Goal: Contribute content: Contribute content

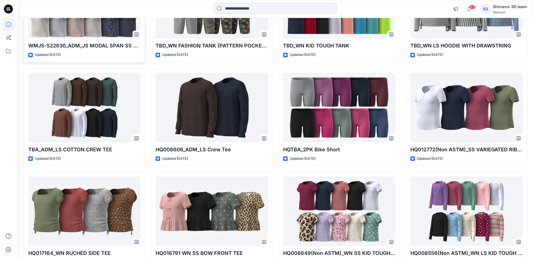
scroll to position [211, 0]
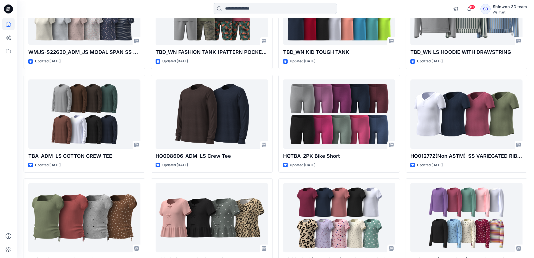
click at [258, 9] on input at bounding box center [275, 8] width 123 height 11
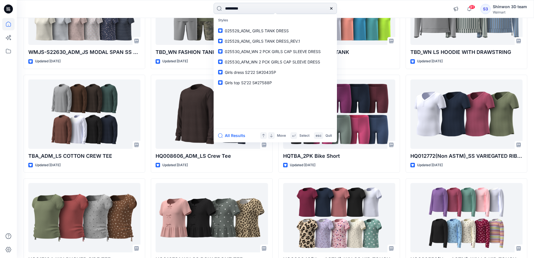
type input "**********"
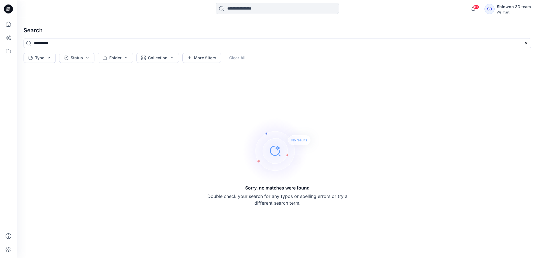
click at [253, 9] on input at bounding box center [277, 8] width 123 height 11
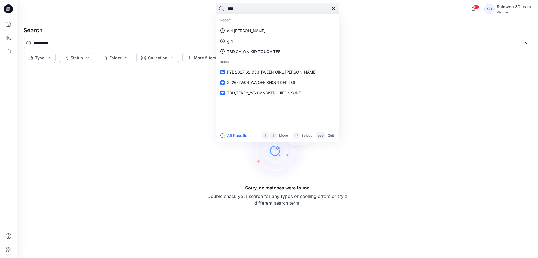
type input "*****"
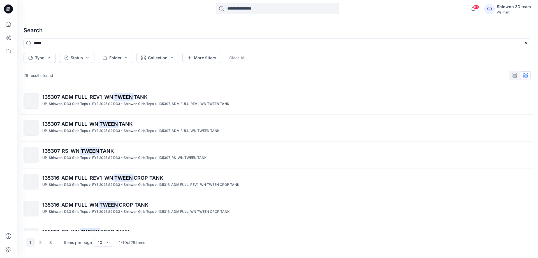
click at [253, 8] on input at bounding box center [277, 8] width 123 height 11
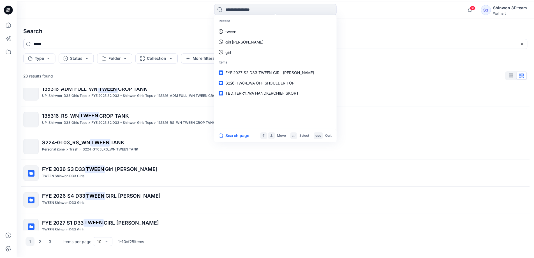
scroll to position [126, 0]
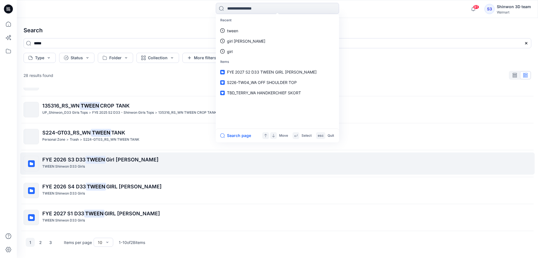
click at [104, 161] on mark "TWEEN" at bounding box center [96, 159] width 20 height 8
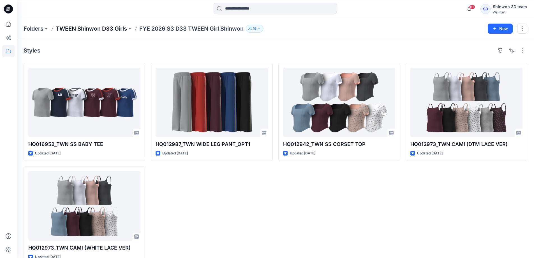
click at [111, 27] on p "TWEEN Shinwon D33 Girls" at bounding box center [91, 29] width 71 height 8
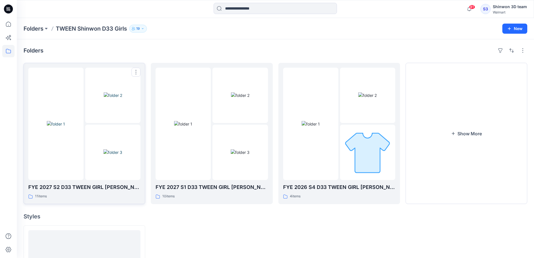
click at [73, 186] on p "FYE 2027 S2 D33 TWEEN GIRL [PERSON_NAME]" at bounding box center [84, 187] width 112 height 8
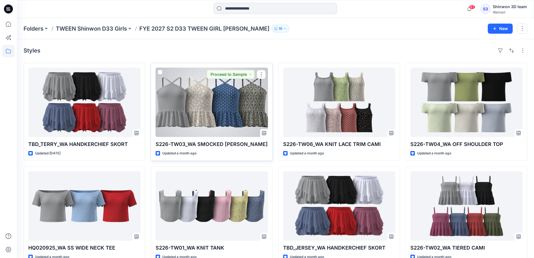
click at [197, 145] on p "S226-TW03_WA SMOCKED [PERSON_NAME]" at bounding box center [212, 144] width 112 height 8
click at [234, 145] on p "S226-TW03_WA SMOCKED [PERSON_NAME]" at bounding box center [212, 144] width 112 height 8
click at [249, 98] on div at bounding box center [212, 102] width 112 height 69
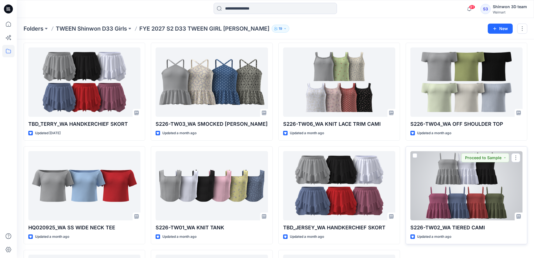
scroll to position [56, 0]
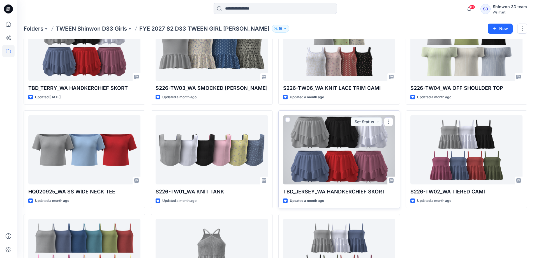
click at [379, 193] on p "TBD_JERSEY_WA HANDKERCHIEF SKORT" at bounding box center [339, 192] width 112 height 8
click at [378, 147] on div at bounding box center [339, 149] width 112 height 69
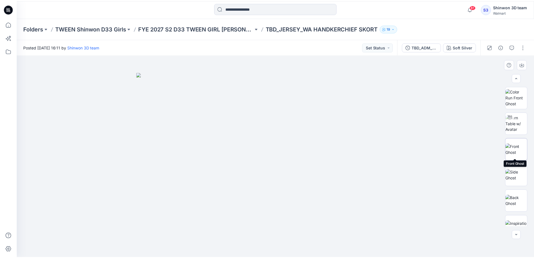
scroll to position [37, 0]
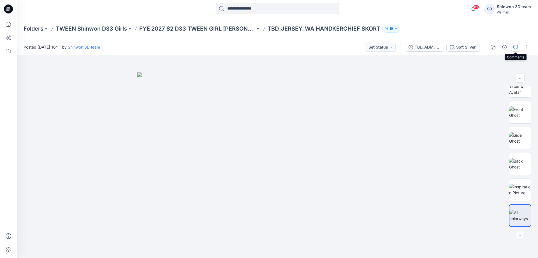
click at [517, 45] on icon "button" at bounding box center [516, 47] width 4 height 4
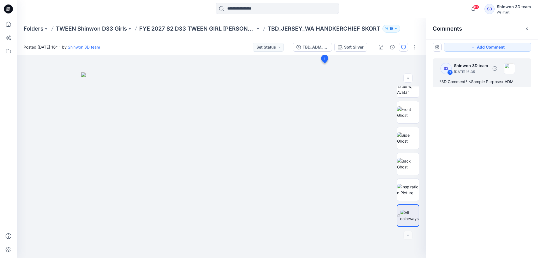
click at [501, 82] on div "*3D Comment* <Sample Purpose> ADM" at bounding box center [482, 81] width 85 height 7
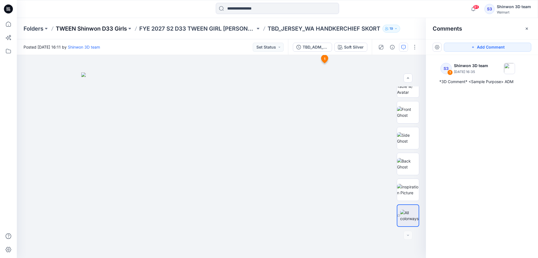
click at [81, 29] on p "TWEEN Shinwon D33 Girls" at bounding box center [91, 29] width 71 height 8
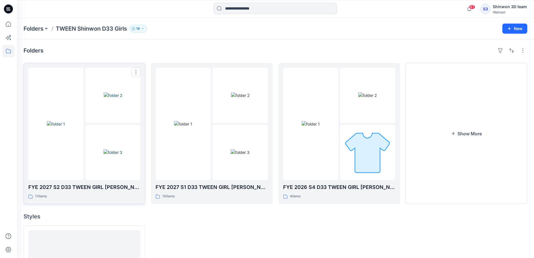
click at [112, 186] on p "FYE 2027 S2 D33 TWEEN GIRL [PERSON_NAME]" at bounding box center [84, 187] width 112 height 8
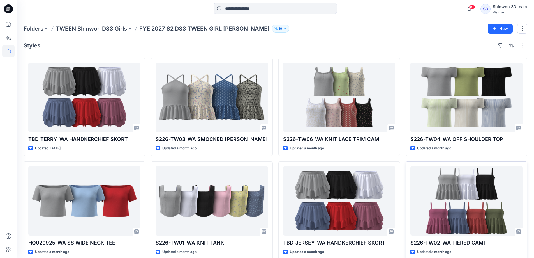
scroll to position [5, 0]
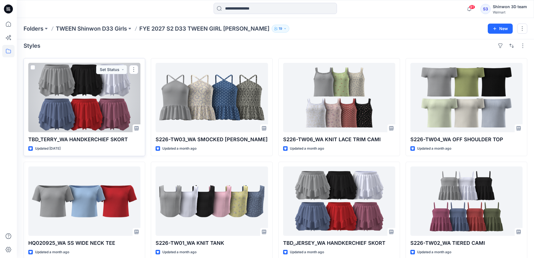
click at [100, 139] on p "TBD_TERRY_WA HANDKERCHIEF SKORT" at bounding box center [84, 139] width 112 height 8
click at [114, 124] on div at bounding box center [84, 97] width 112 height 69
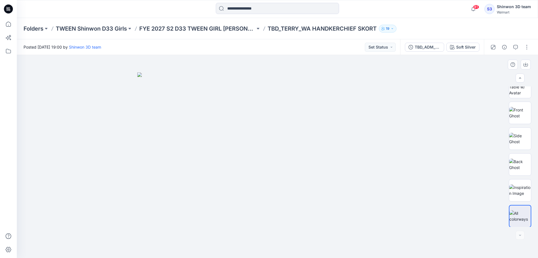
scroll to position [37, 0]
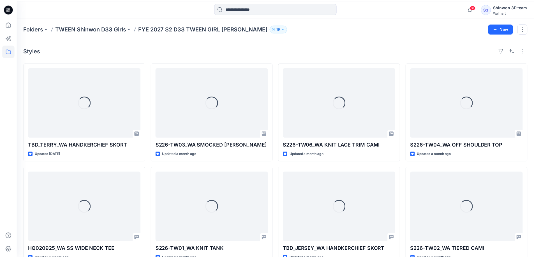
scroll to position [5, 0]
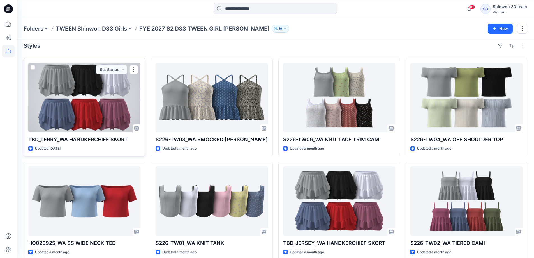
click at [121, 130] on div at bounding box center [84, 97] width 112 height 69
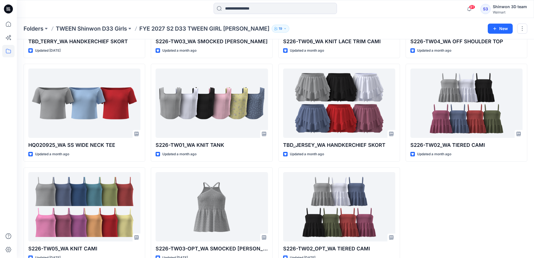
scroll to position [117, 0]
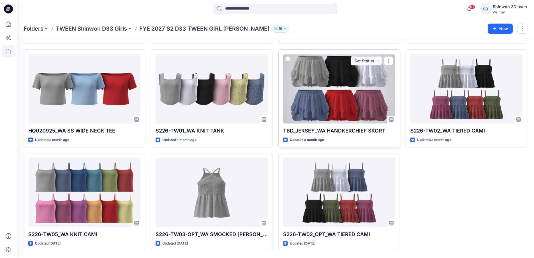
click at [359, 131] on p "TBD_JERSEY_WA HANDKERCHIEF SKORT" at bounding box center [339, 131] width 112 height 8
click at [360, 119] on div at bounding box center [339, 88] width 112 height 69
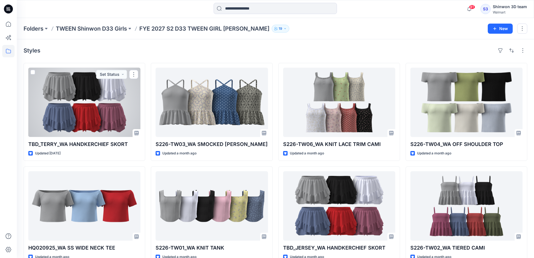
drag, startPoint x: 116, startPoint y: 129, endPoint x: 121, endPoint y: 129, distance: 4.5
click at [116, 129] on div at bounding box center [84, 102] width 112 height 69
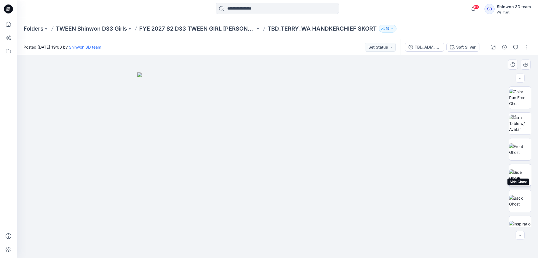
scroll to position [37, 0]
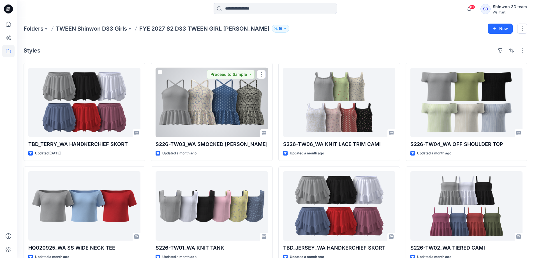
click at [241, 134] on div at bounding box center [212, 102] width 112 height 69
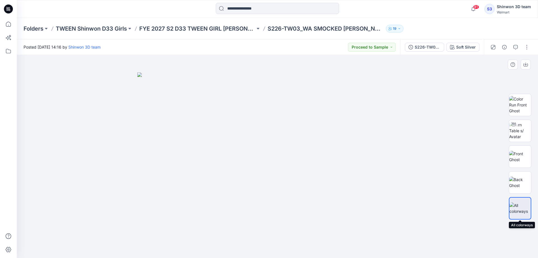
click at [524, 208] on img at bounding box center [520, 208] width 21 height 12
click at [519, 46] on button "button" at bounding box center [515, 47] width 9 height 9
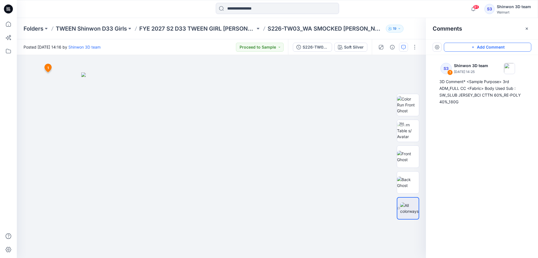
click at [480, 49] on button "Add Comment" at bounding box center [487, 47] width 87 height 9
click at [478, 117] on div "S3 1 Shinwon 3D team August 04, 2025 14:25 3D Comment* <Sample Purpose> 3rd ADM…" at bounding box center [482, 146] width 112 height 182
click at [415, 48] on button "button" at bounding box center [414, 47] width 9 height 9
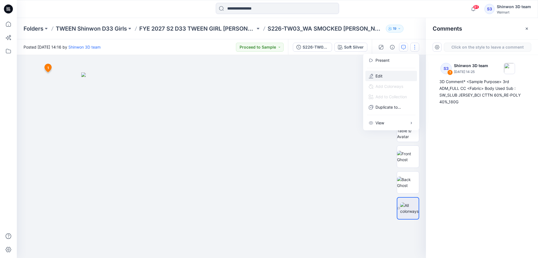
click at [396, 75] on button "Edit" at bounding box center [392, 76] width 52 height 10
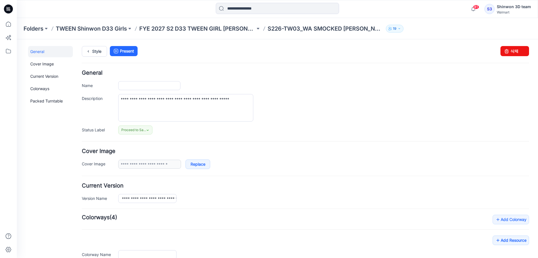
type input "**********"
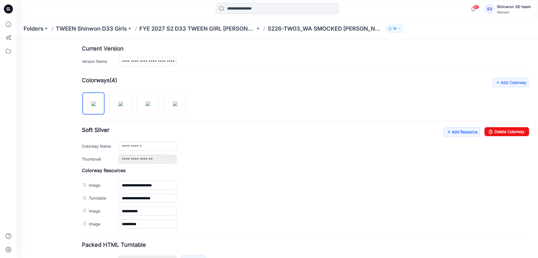
scroll to position [140, 0]
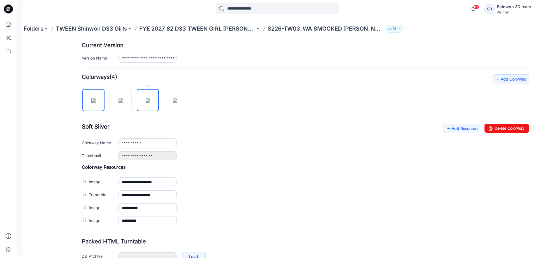
click at [146, 103] on img at bounding box center [148, 100] width 4 height 4
type input "**********"
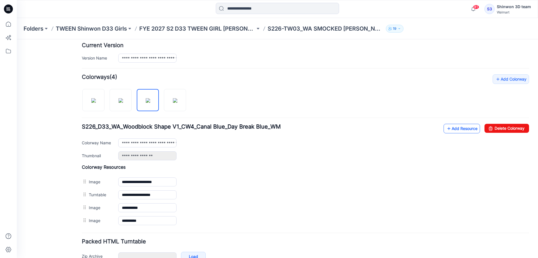
click at [456, 130] on link "Add Resource" at bounding box center [462, 129] width 36 height 10
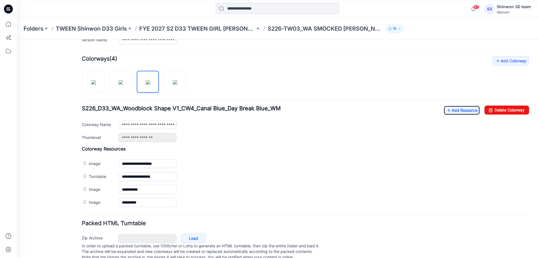
scroll to position [168, 0]
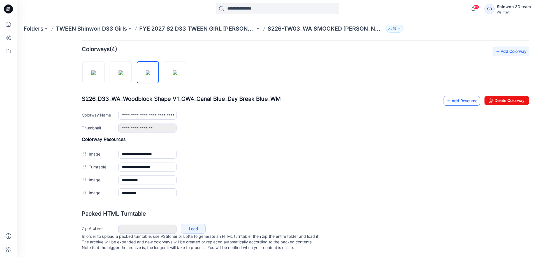
click at [460, 100] on link "Add Resource" at bounding box center [462, 101] width 36 height 10
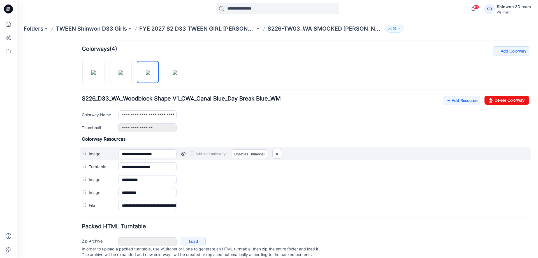
click at [437, 160] on div "**********" at bounding box center [305, 153] width 451 height 13
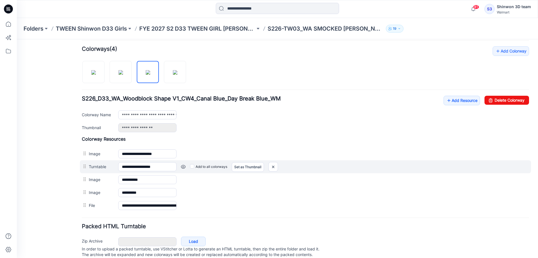
click at [459, 160] on div "**********" at bounding box center [305, 166] width 451 height 13
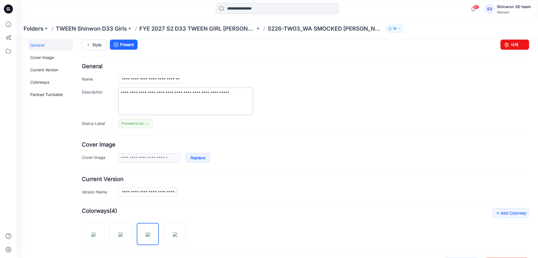
scroll to position [0, 0]
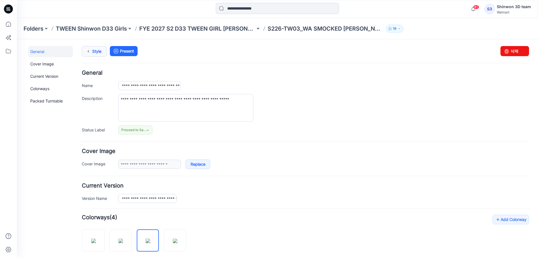
click at [87, 52] on icon at bounding box center [88, 51] width 8 height 10
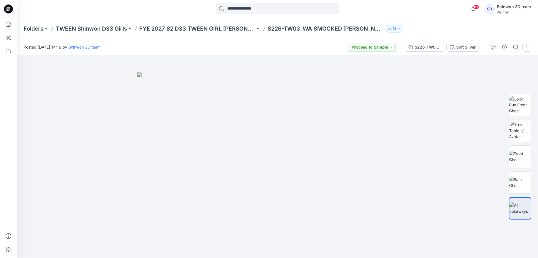
click at [527, 47] on button "button" at bounding box center [527, 47] width 9 height 9
click at [500, 76] on button "Edit" at bounding box center [504, 76] width 52 height 10
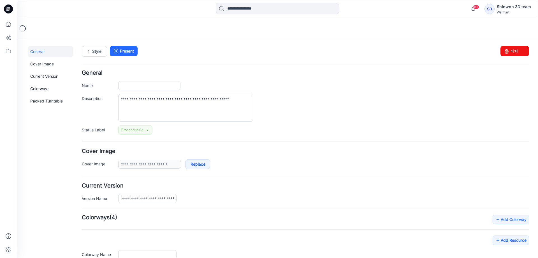
type input "**********"
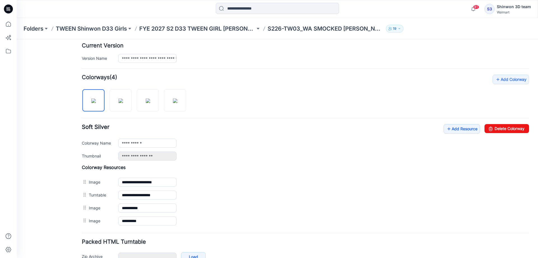
scroll to position [112, 0]
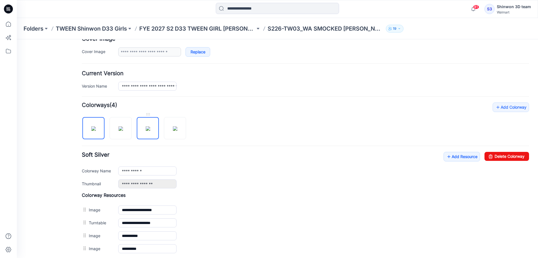
click at [150, 127] on img at bounding box center [148, 128] width 4 height 4
type input "**********"
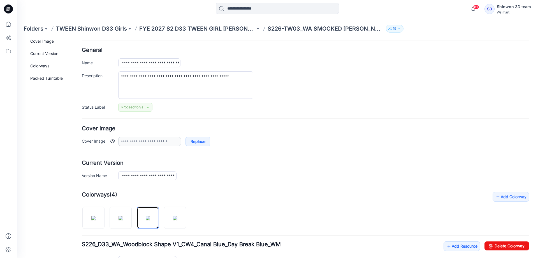
scroll to position [0, 0]
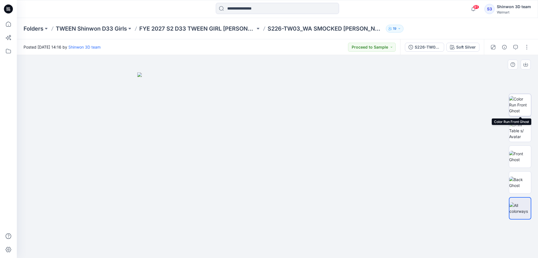
click at [521, 104] on img at bounding box center [520, 105] width 22 height 18
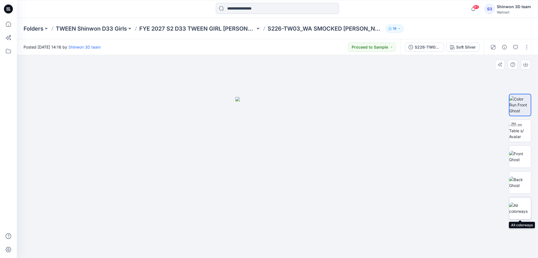
click at [525, 211] on img at bounding box center [520, 208] width 22 height 12
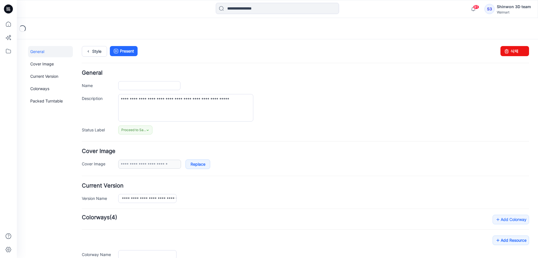
type input "**********"
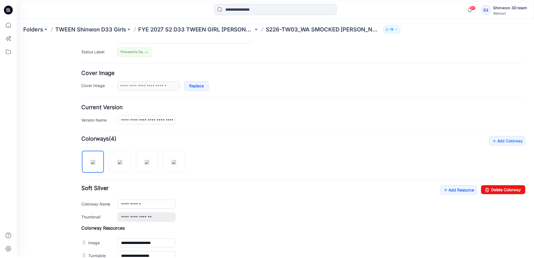
scroll to position [28, 0]
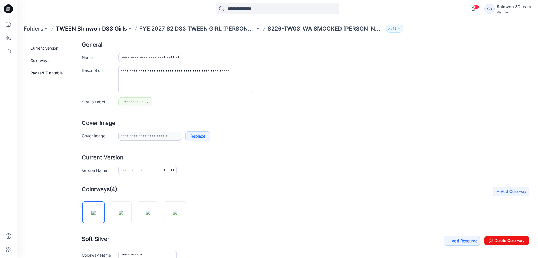
click at [78, 29] on p "TWEEN Shinwon D33 Girls" at bounding box center [91, 29] width 71 height 8
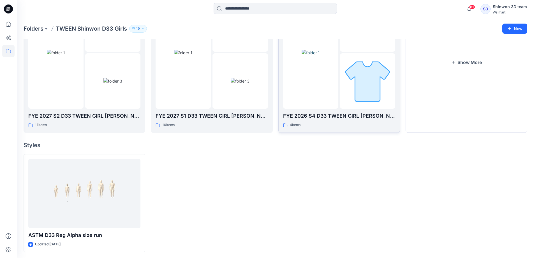
scroll to position [72, 0]
click at [103, 115] on p "FYE 2027 S2 D33 TWEEN GIRL [PERSON_NAME]" at bounding box center [84, 115] width 112 height 8
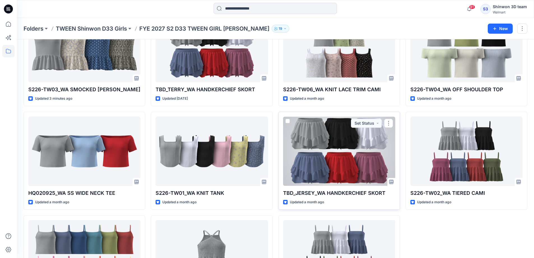
scroll to position [117, 0]
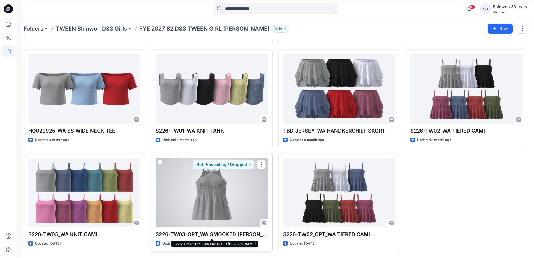
click at [228, 232] on p "S226-TW03-OPT_WA SMOCKED HALTER CAMI" at bounding box center [212, 234] width 112 height 8
click at [243, 185] on div at bounding box center [212, 192] width 112 height 69
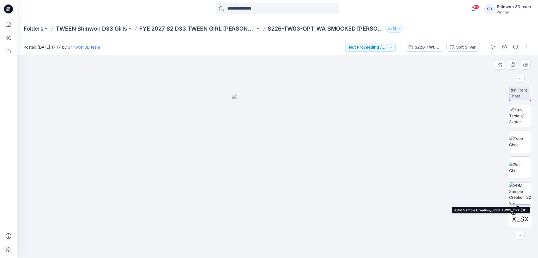
scroll to position [11, 0]
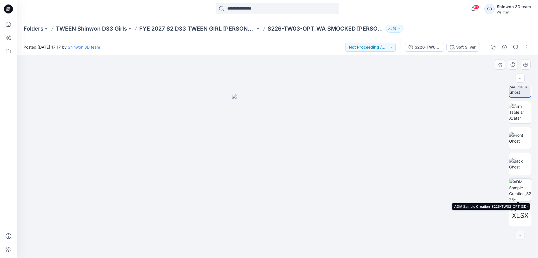
click at [519, 192] on img at bounding box center [520, 190] width 22 height 22
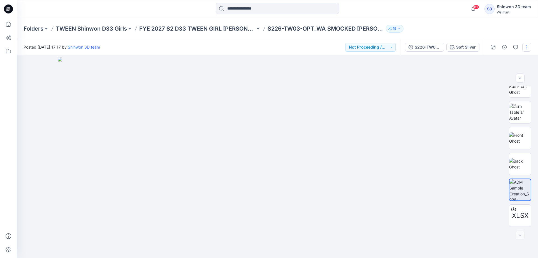
click at [528, 48] on button "button" at bounding box center [527, 47] width 9 height 9
click at [498, 77] on button "Edit" at bounding box center [504, 76] width 52 height 10
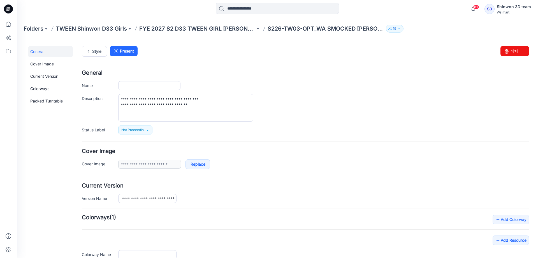
type input "**********"
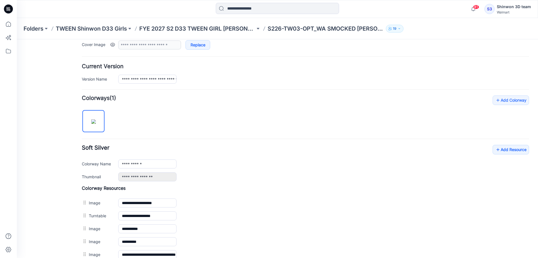
scroll to position [168, 0]
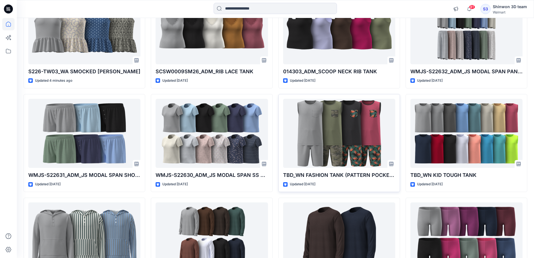
scroll to position [56, 0]
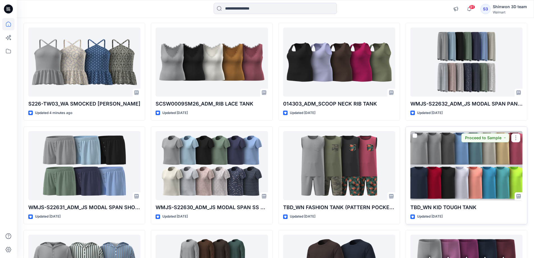
click at [461, 207] on p "TBD_WN KID TOUGH TANK" at bounding box center [466, 207] width 112 height 8
click at [461, 193] on div at bounding box center [466, 165] width 112 height 69
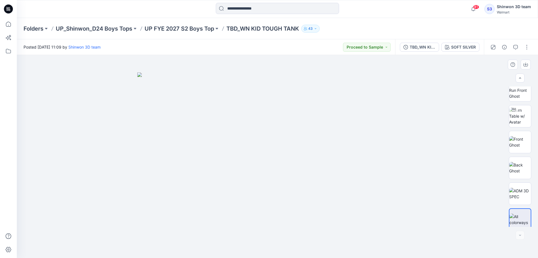
scroll to position [11, 0]
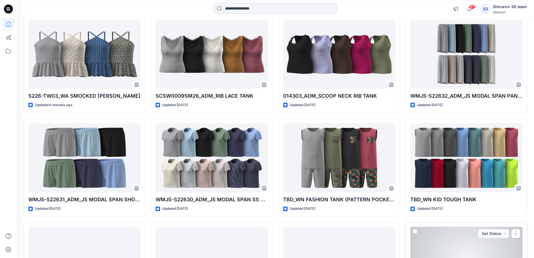
scroll to position [13, 0]
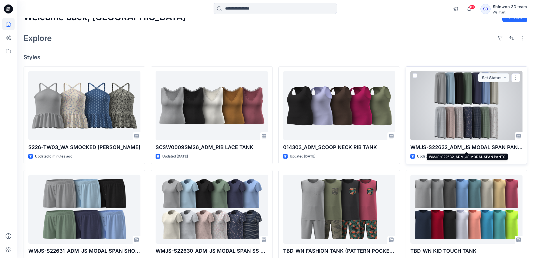
click at [448, 149] on p "WMJS-S22632_ADM_JS MODAL SPAN PANTS" at bounding box center [466, 147] width 112 height 8
click at [454, 128] on div at bounding box center [466, 105] width 112 height 69
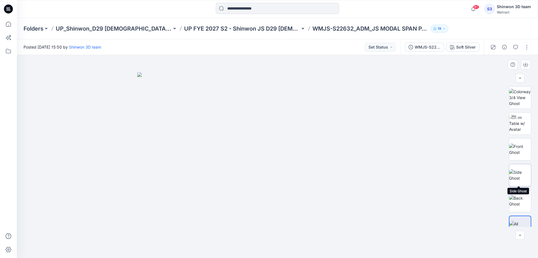
scroll to position [11, 0]
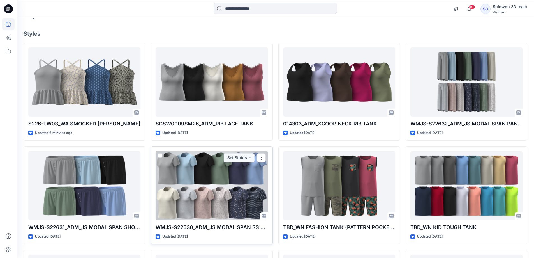
scroll to position [69, 0]
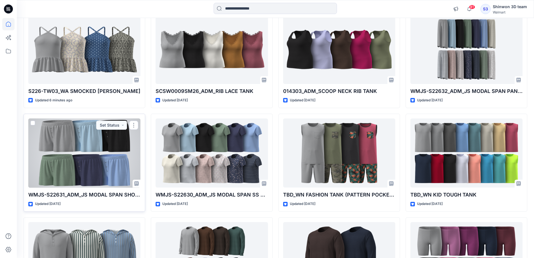
click at [81, 177] on div at bounding box center [84, 152] width 112 height 69
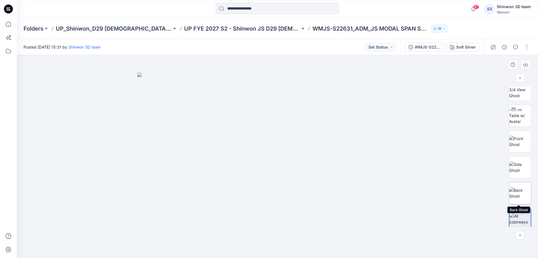
scroll to position [11, 0]
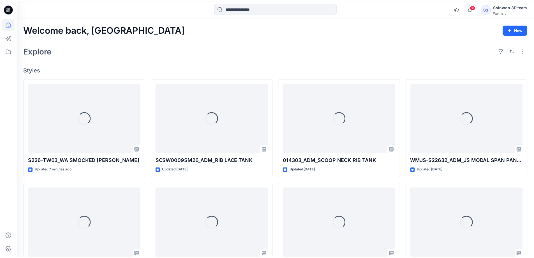
scroll to position [69, 0]
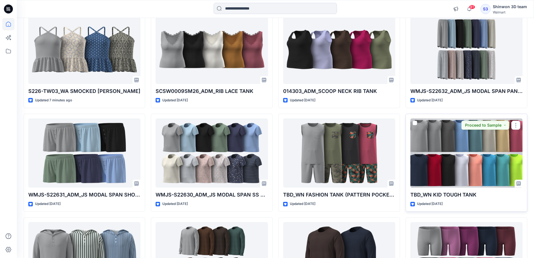
click at [445, 171] on div at bounding box center [466, 152] width 112 height 69
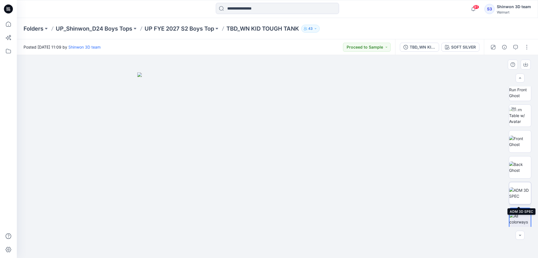
scroll to position [11, 0]
click at [526, 194] on img at bounding box center [520, 190] width 22 height 12
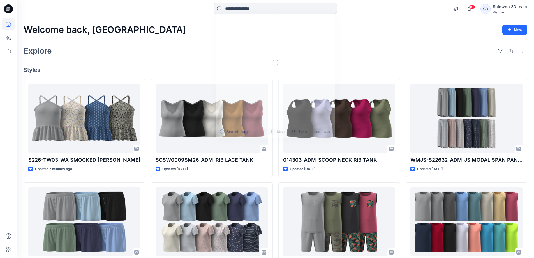
click at [305, 11] on input at bounding box center [275, 8] width 123 height 11
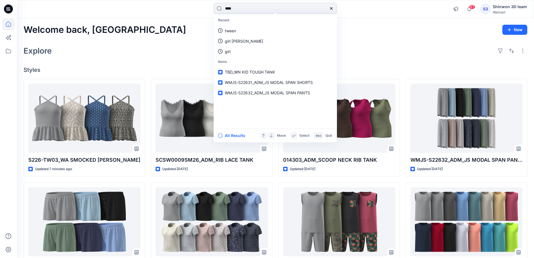
type input "*****"
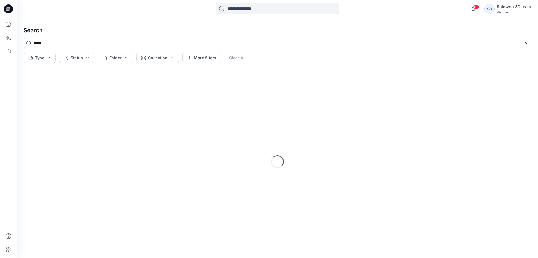
click at [305, 12] on input at bounding box center [277, 8] width 123 height 11
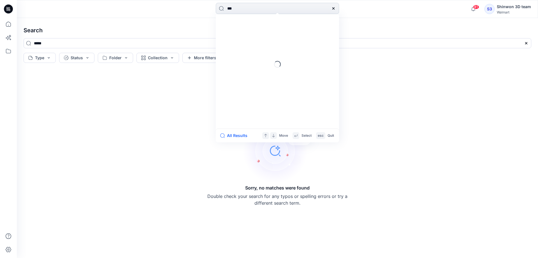
type input "****"
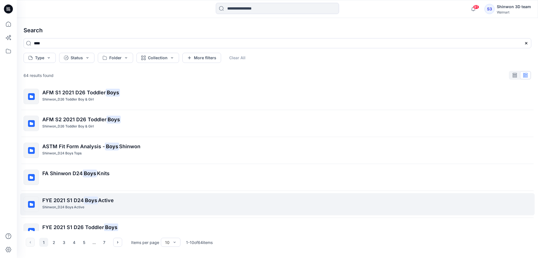
scroll to position [126, 0]
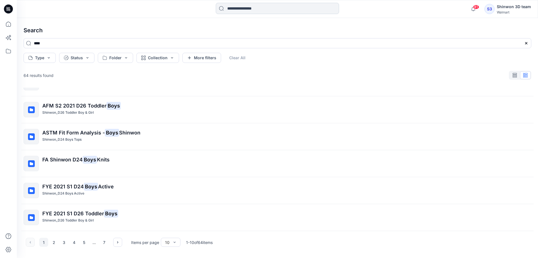
click at [276, 6] on input at bounding box center [277, 8] width 123 height 11
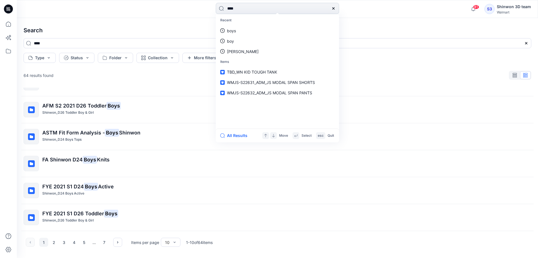
type input "*****"
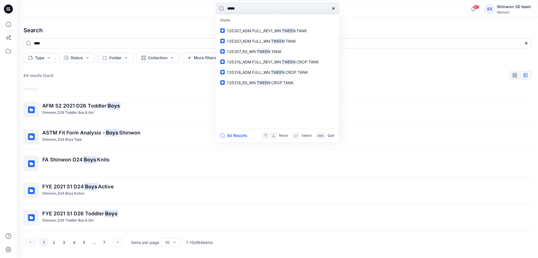
type input "*****"
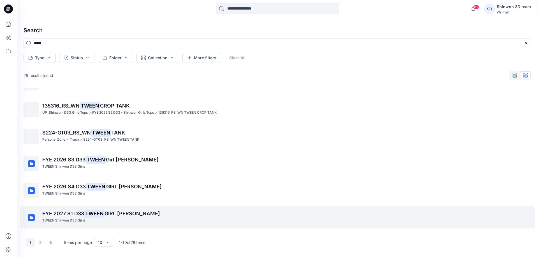
click at [92, 212] on mark "TWEEN" at bounding box center [94, 213] width 20 height 8
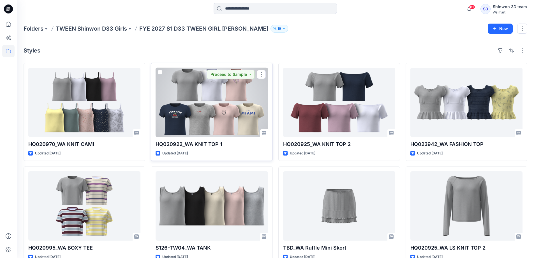
click at [248, 123] on div at bounding box center [212, 102] width 112 height 69
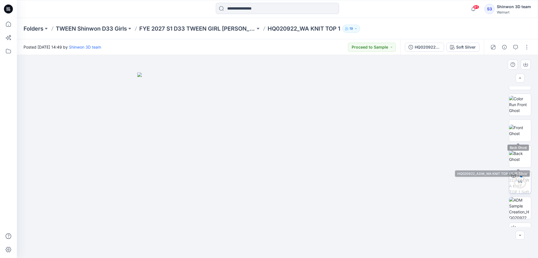
scroll to position [63, 0]
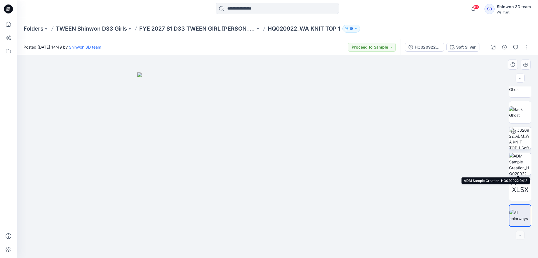
click at [521, 160] on img at bounding box center [520, 164] width 22 height 22
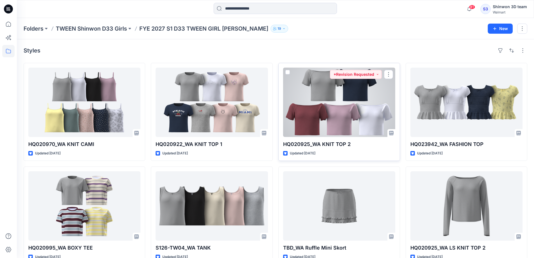
click at [331, 116] on div at bounding box center [339, 102] width 112 height 69
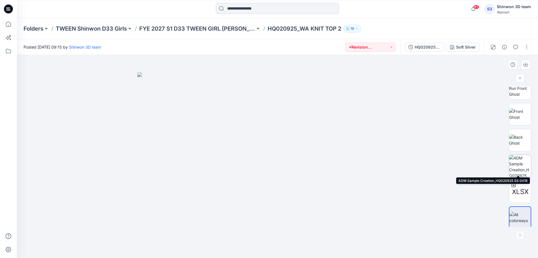
scroll to position [37, 0]
click at [522, 163] on img at bounding box center [520, 164] width 22 height 22
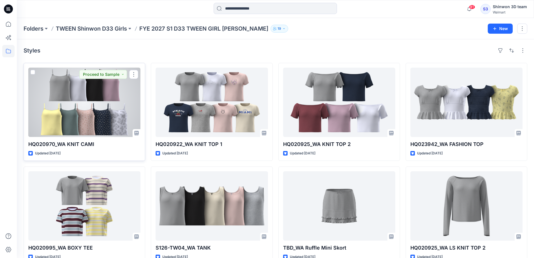
click at [83, 99] on div at bounding box center [84, 102] width 112 height 69
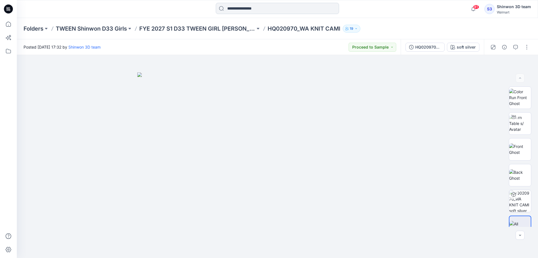
click at [267, 8] on input at bounding box center [277, 8] width 123 height 11
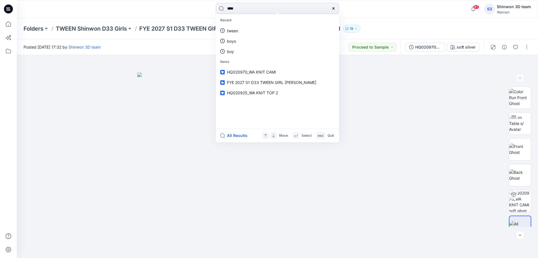
type input "*****"
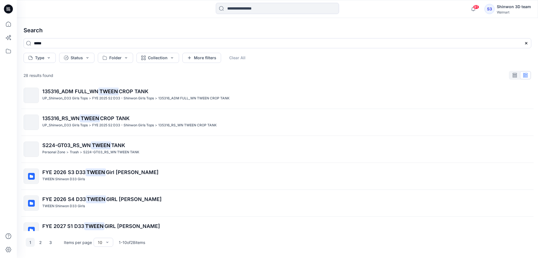
scroll to position [126, 0]
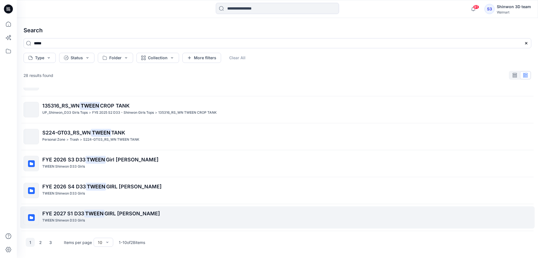
click at [90, 213] on mark "TWEEN" at bounding box center [94, 213] width 20 height 8
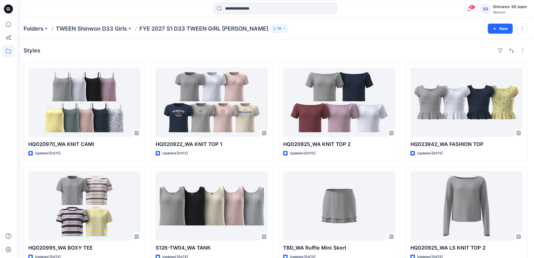
click at [195, 29] on p "FYE 2027 S1 D33 TWEEN GIRL SHINWON" at bounding box center [203, 29] width 129 height 8
click at [121, 28] on p "TWEEN Shinwon D33 Girls" at bounding box center [91, 29] width 71 height 8
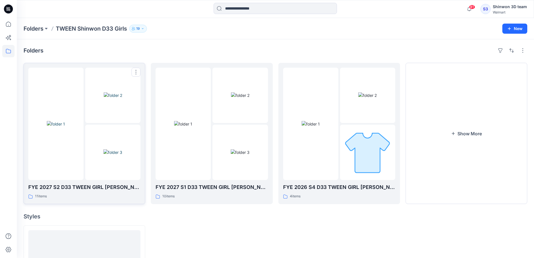
click at [104, 149] on img at bounding box center [112, 152] width 19 height 6
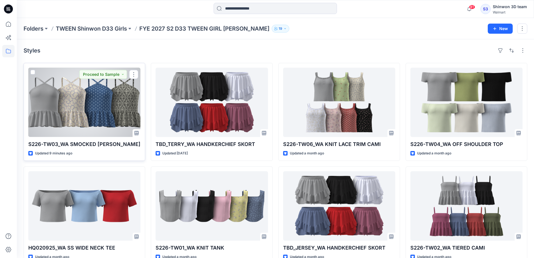
click at [109, 112] on div at bounding box center [84, 102] width 112 height 69
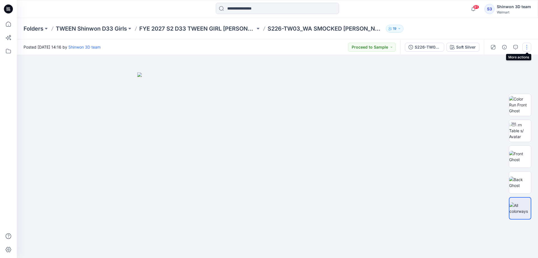
click at [525, 47] on button "button" at bounding box center [527, 47] width 9 height 9
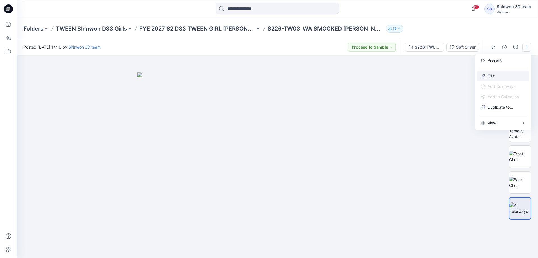
click at [499, 75] on button "Edit" at bounding box center [504, 76] width 52 height 10
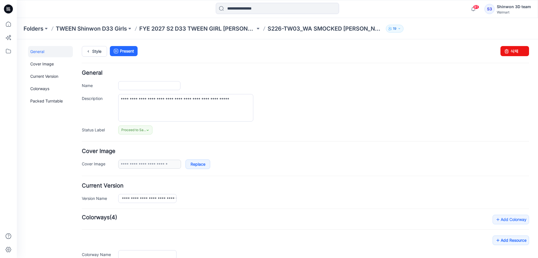
type input "**********"
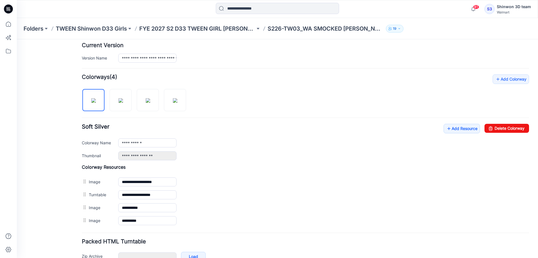
scroll to position [174, 0]
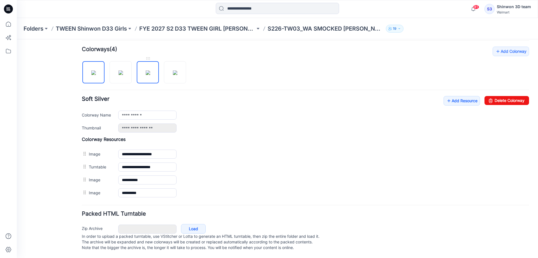
click at [147, 75] on img at bounding box center [148, 72] width 4 height 4
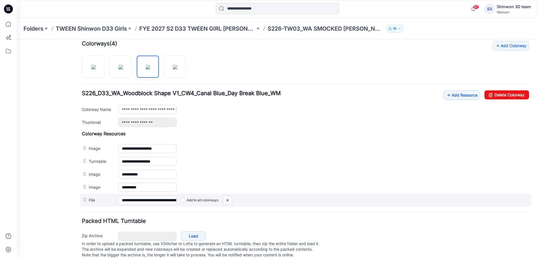
click at [17, 39] on img at bounding box center [17, 39] width 0 height 0
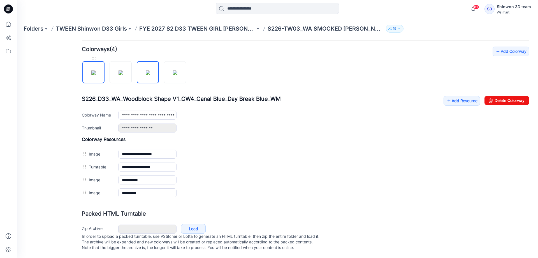
click at [96, 70] on img at bounding box center [93, 72] width 4 height 4
type input "**********"
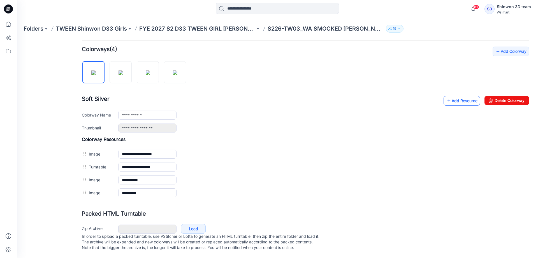
click at [465, 96] on link "Add Resource" at bounding box center [462, 101] width 36 height 10
click at [447, 96] on link "Add Resource" at bounding box center [462, 101] width 36 height 10
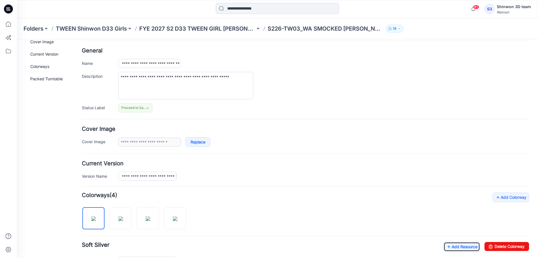
scroll to position [0, 0]
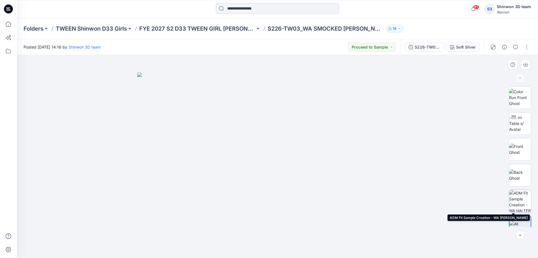
click at [521, 200] on img at bounding box center [520, 201] width 22 height 22
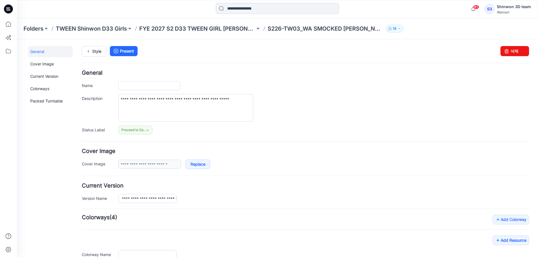
type input "**********"
click at [97, 28] on p "TWEEN Shinwon D33 Girls" at bounding box center [91, 29] width 71 height 8
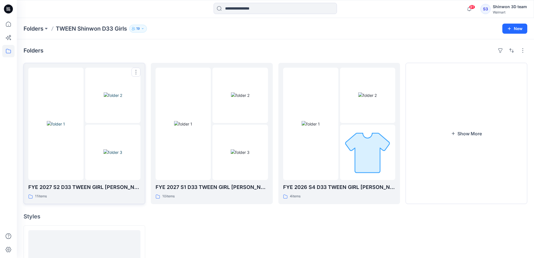
click at [122, 155] on img at bounding box center [112, 152] width 19 height 6
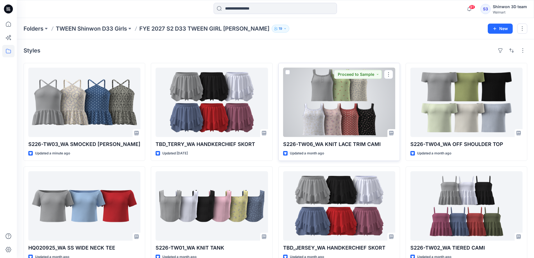
click at [354, 126] on div at bounding box center [339, 102] width 112 height 69
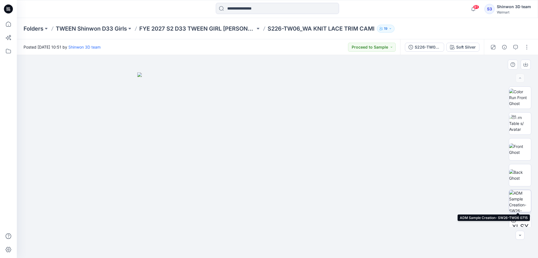
click at [524, 198] on img at bounding box center [520, 201] width 22 height 22
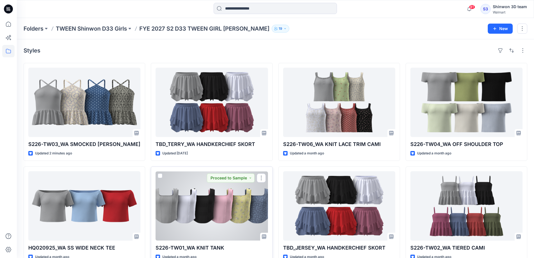
click at [224, 220] on div at bounding box center [212, 205] width 112 height 69
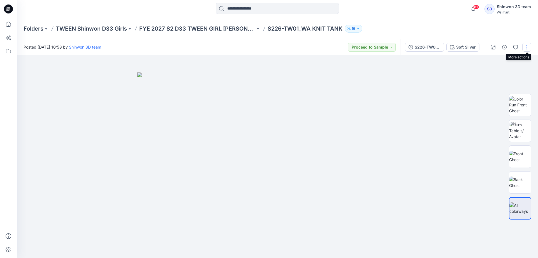
click at [529, 47] on button "button" at bounding box center [527, 47] width 9 height 9
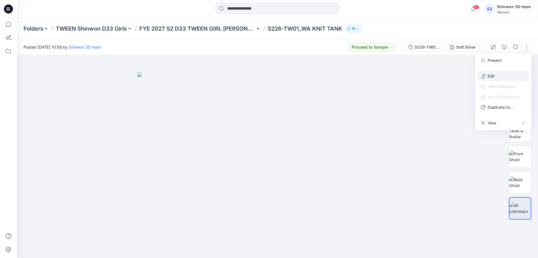
click at [486, 77] on button "Edit" at bounding box center [504, 76] width 52 height 10
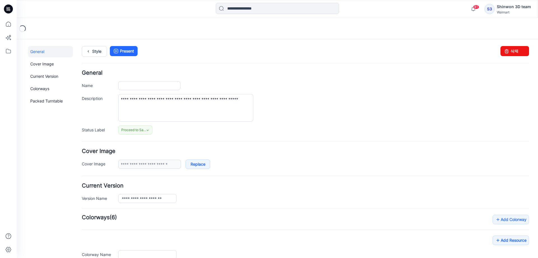
type input "**********"
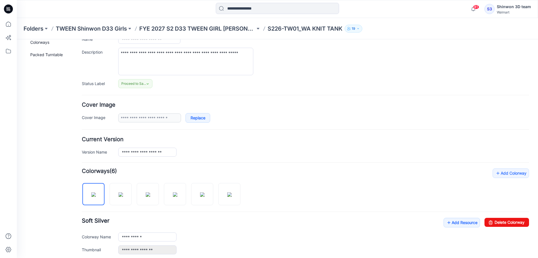
scroll to position [112, 0]
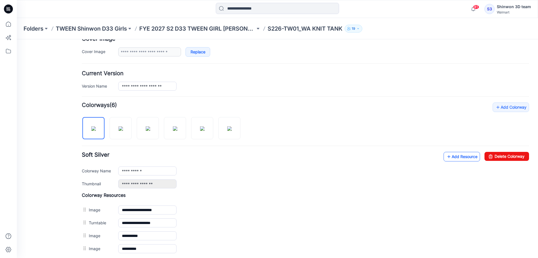
click at [458, 156] on link "Add Resource" at bounding box center [462, 157] width 36 height 10
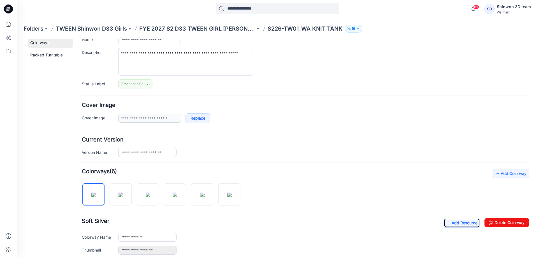
scroll to position [0, 0]
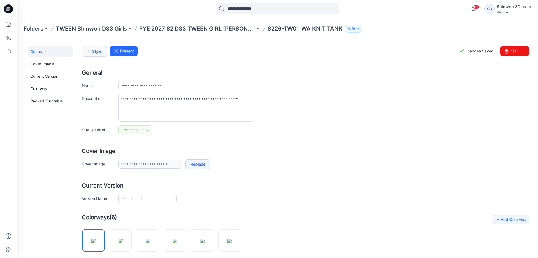
click at [85, 50] on icon at bounding box center [88, 51] width 8 height 10
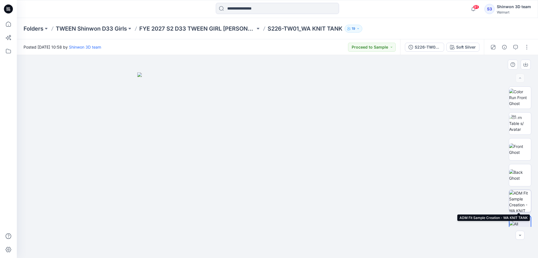
click at [518, 200] on img at bounding box center [520, 201] width 22 height 22
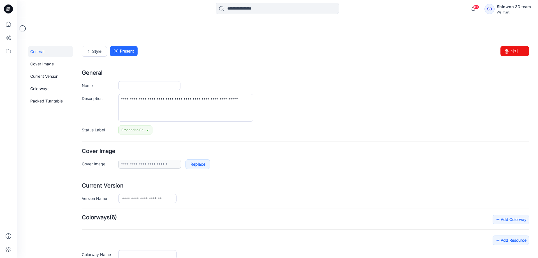
type input "**********"
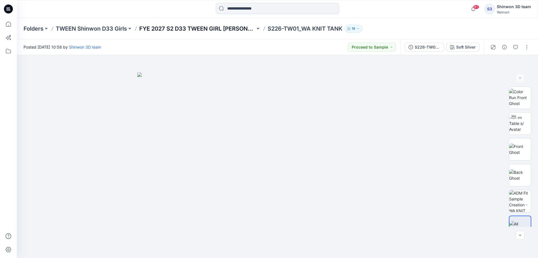
click at [160, 28] on p "FYE 2027 S2 D33 TWEEN GIRL [PERSON_NAME]" at bounding box center [197, 29] width 116 height 8
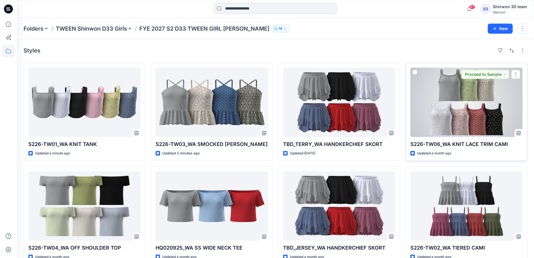
click at [477, 130] on div at bounding box center [466, 102] width 112 height 69
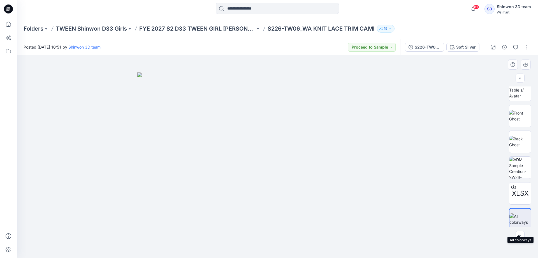
scroll to position [37, 0]
click at [530, 47] on button "button" at bounding box center [527, 47] width 9 height 9
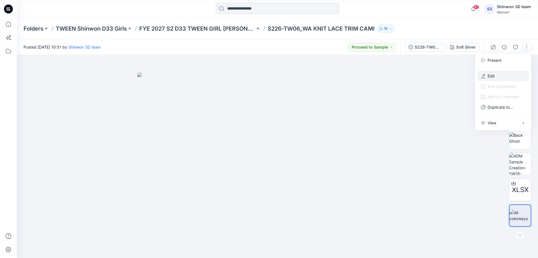
click at [487, 76] on button "Edit" at bounding box center [504, 76] width 52 height 10
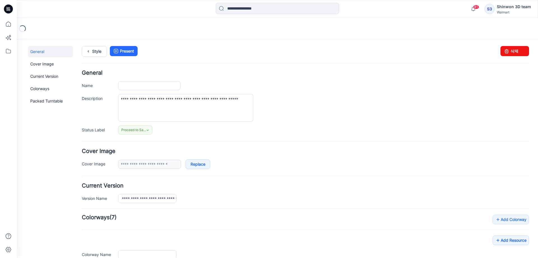
type input "**********"
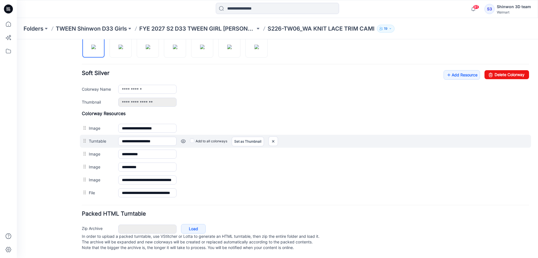
scroll to position [199, 0]
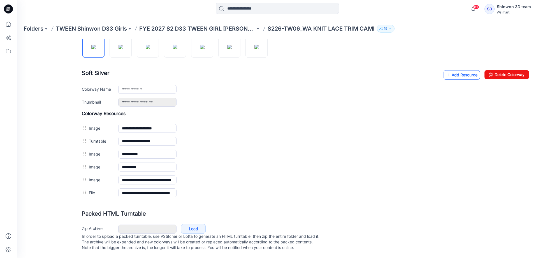
click at [453, 70] on link "Add Resource" at bounding box center [462, 75] width 36 height 10
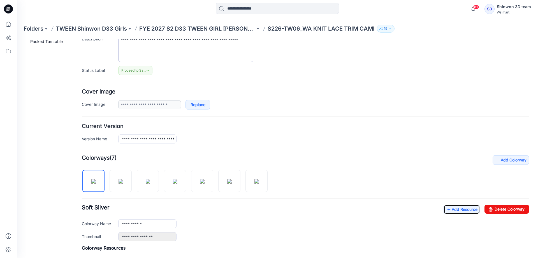
scroll to position [3, 0]
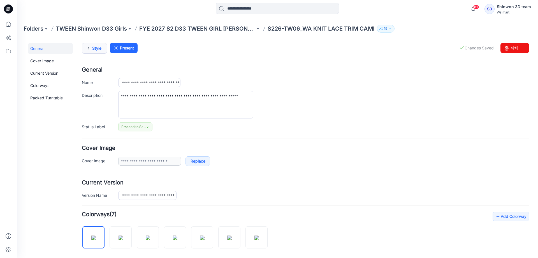
click at [99, 50] on link "Style" at bounding box center [94, 48] width 25 height 11
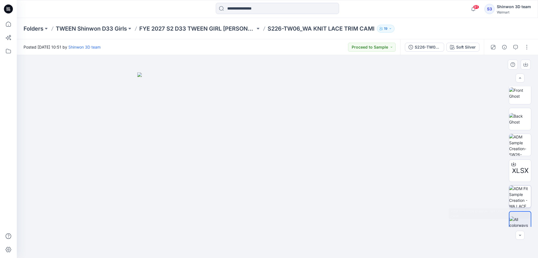
scroll to position [63, 0]
click at [526, 46] on button "button" at bounding box center [527, 47] width 9 height 9
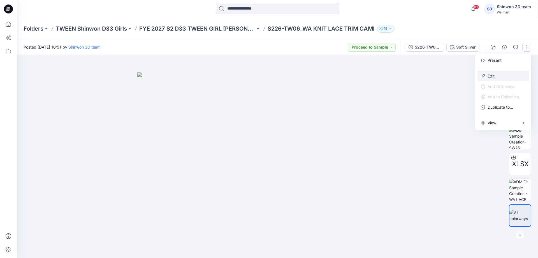
click at [509, 75] on button "Edit" at bounding box center [504, 76] width 52 height 10
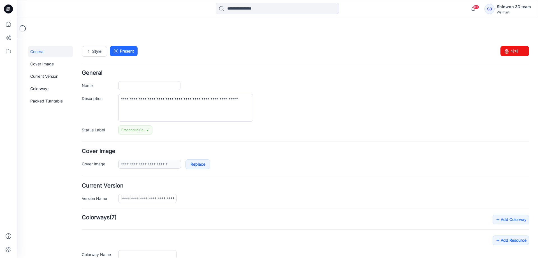
type input "**********"
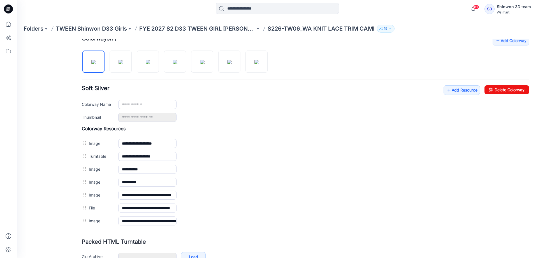
scroll to position [212, 0]
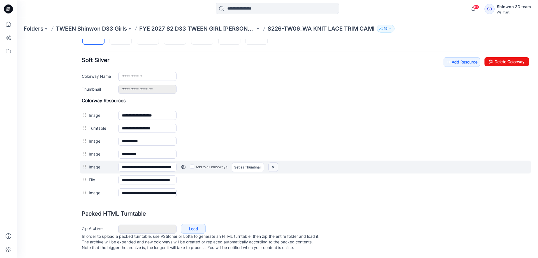
drag, startPoint x: 274, startPoint y: 160, endPoint x: 319, endPoint y: 66, distance: 105.0
click at [17, 39] on img at bounding box center [17, 39] width 0 height 0
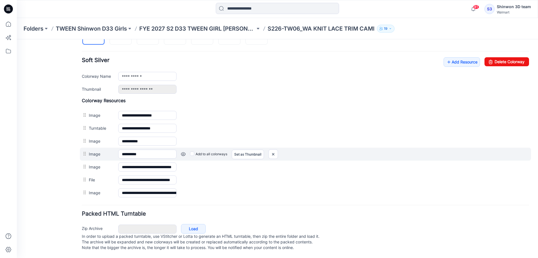
scroll to position [199, 0]
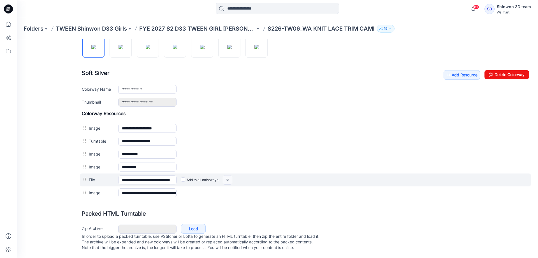
drag, startPoint x: 229, startPoint y: 175, endPoint x: 310, endPoint y: 64, distance: 137.2
click at [17, 39] on img at bounding box center [17, 39] width 0 height 0
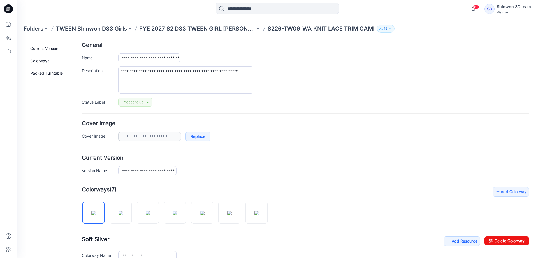
scroll to position [0, 0]
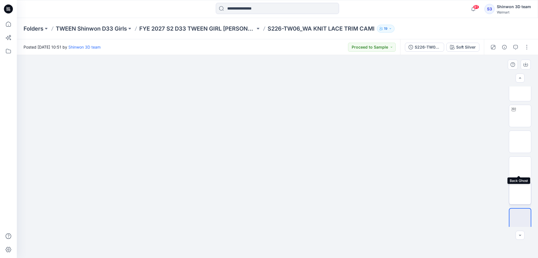
scroll to position [11, 0]
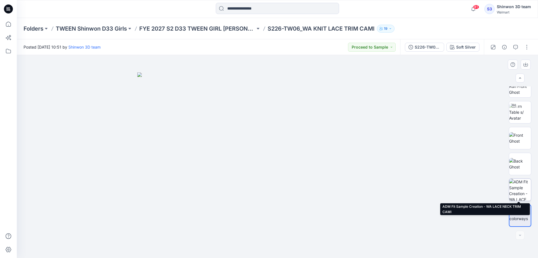
click at [525, 190] on img at bounding box center [520, 190] width 22 height 22
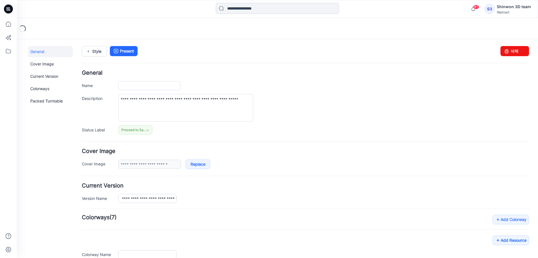
type input "**********"
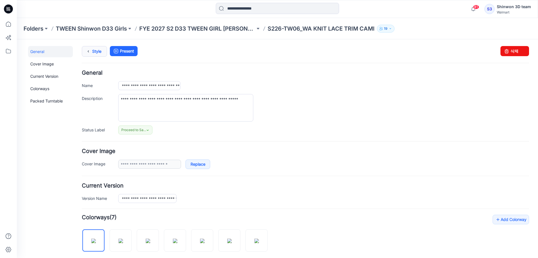
click at [92, 50] on icon at bounding box center [88, 51] width 8 height 10
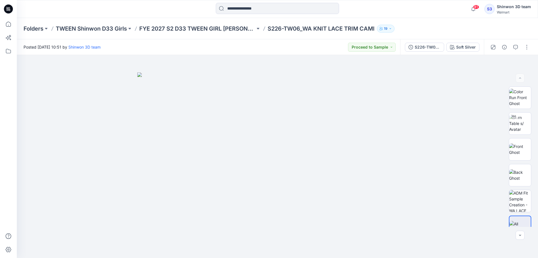
click at [172, 28] on p "FYE 2027 S2 D33 TWEEN GIRL [PERSON_NAME]" at bounding box center [197, 29] width 116 height 8
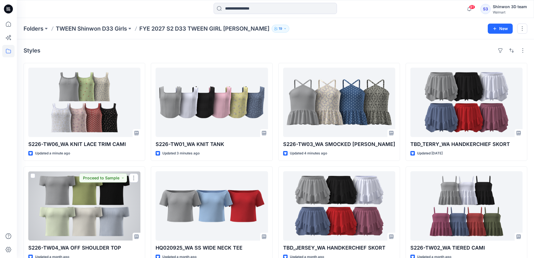
click at [118, 239] on div at bounding box center [84, 205] width 112 height 69
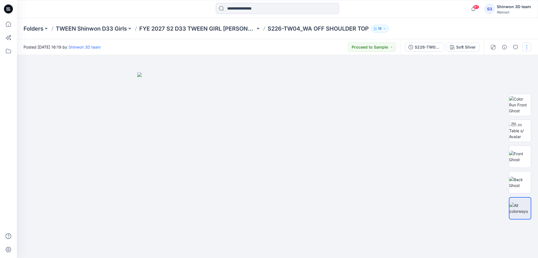
click at [526, 46] on button "button" at bounding box center [527, 47] width 9 height 9
click at [512, 75] on button "Edit" at bounding box center [504, 76] width 52 height 10
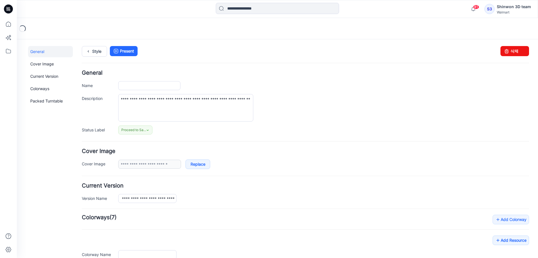
type input "**********"
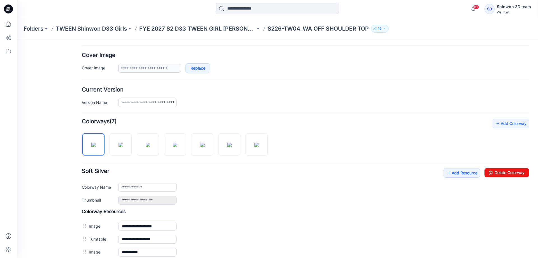
scroll to position [140, 0]
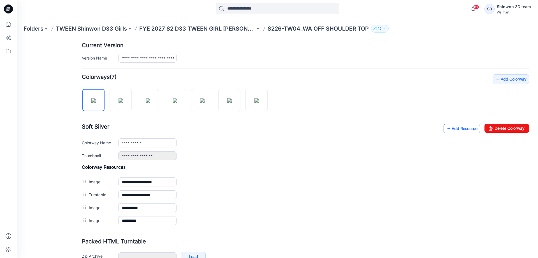
click at [446, 132] on icon at bounding box center [449, 128] width 6 height 9
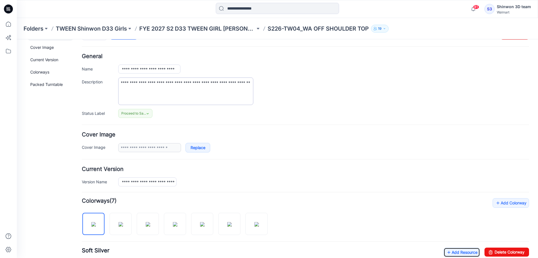
scroll to position [0, 0]
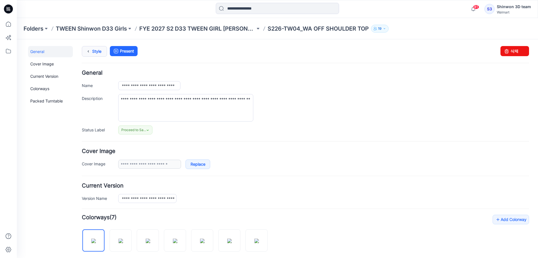
click at [88, 52] on icon at bounding box center [88, 51] width 8 height 10
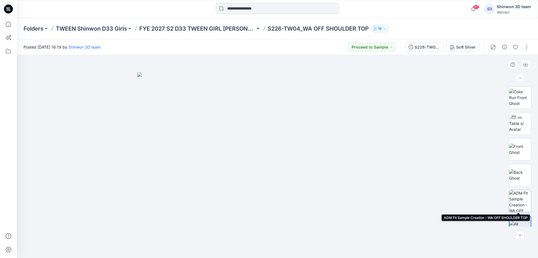
click at [523, 200] on img at bounding box center [520, 201] width 22 height 22
click at [211, 30] on p "FYE 2027 S2 D33 TWEEN GIRL [PERSON_NAME]" at bounding box center [197, 29] width 116 height 8
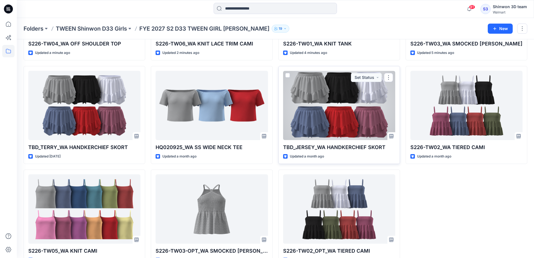
scroll to position [117, 0]
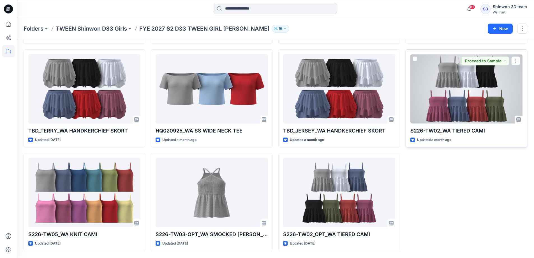
click at [453, 129] on p "S226-TW02_WA TIERED CAMI" at bounding box center [466, 131] width 112 height 8
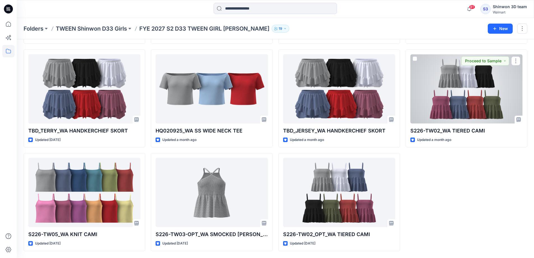
click at [473, 114] on div at bounding box center [466, 88] width 112 height 69
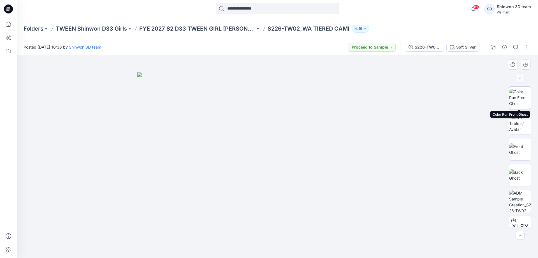
click at [526, 91] on img at bounding box center [520, 98] width 22 height 18
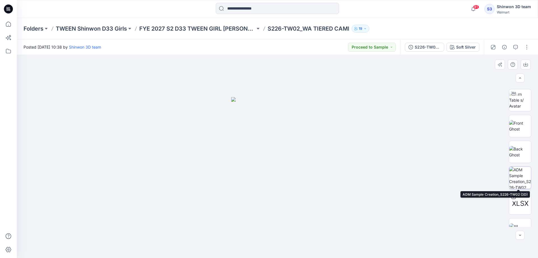
scroll to position [37, 0]
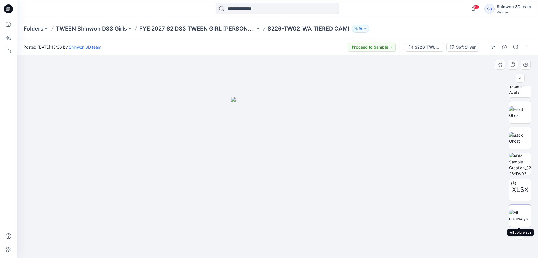
click at [519, 218] on img at bounding box center [520, 215] width 22 height 12
click at [526, 47] on button "button" at bounding box center [527, 47] width 9 height 9
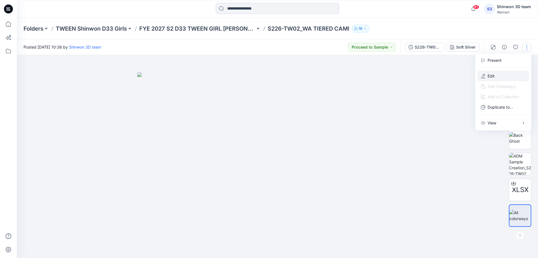
click at [506, 77] on button "Edit" at bounding box center [504, 76] width 52 height 10
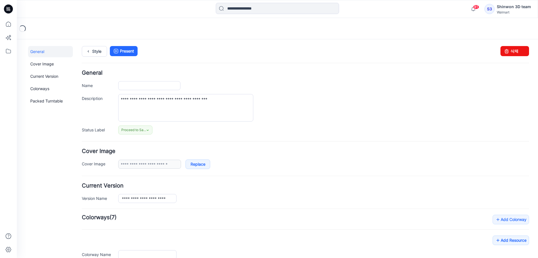
type input "**********"
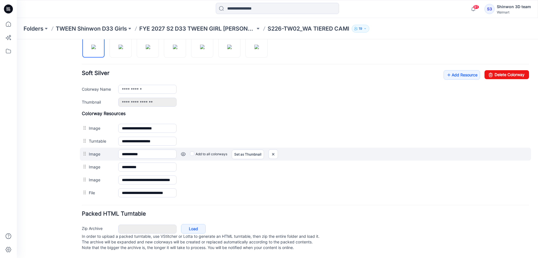
scroll to position [199, 0]
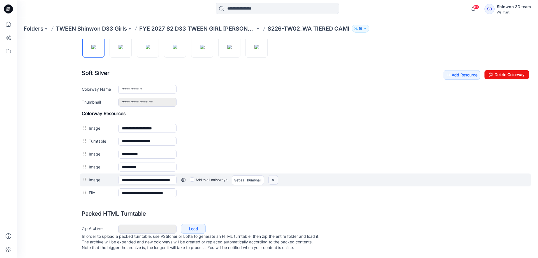
click at [17, 39] on img at bounding box center [17, 39] width 0 height 0
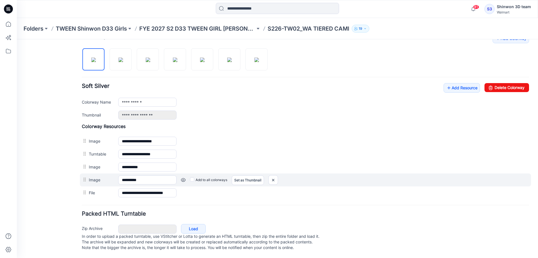
scroll to position [186, 0]
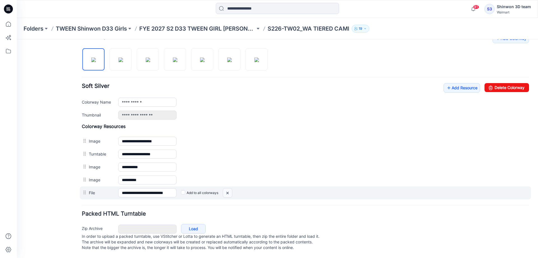
drag, startPoint x: 227, startPoint y: 187, endPoint x: 314, endPoint y: 61, distance: 153.3
click at [17, 39] on img at bounding box center [17, 39] width 0 height 0
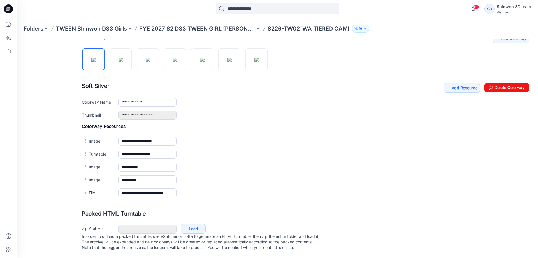
scroll to position [174, 0]
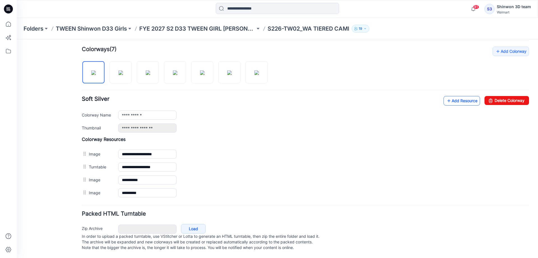
click at [456, 96] on link "Add Resource" at bounding box center [462, 101] width 36 height 10
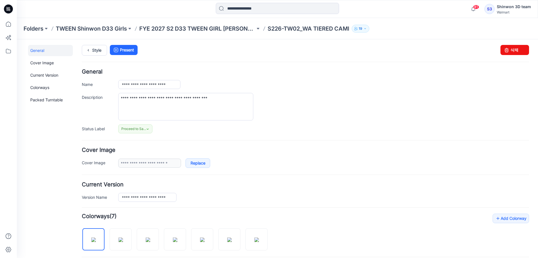
scroll to position [0, 0]
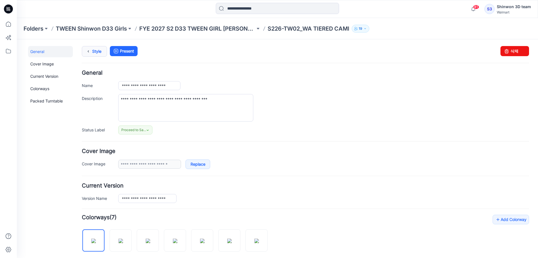
click at [104, 52] on link "Style" at bounding box center [94, 51] width 25 height 11
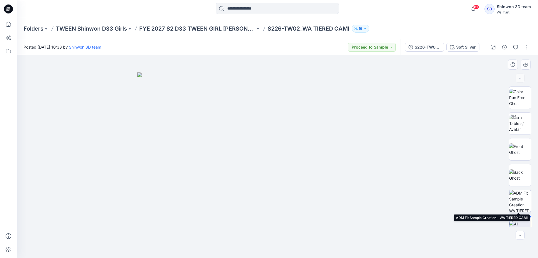
click at [528, 202] on img at bounding box center [520, 201] width 22 height 22
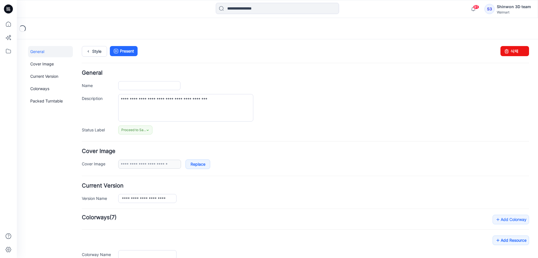
type input "**********"
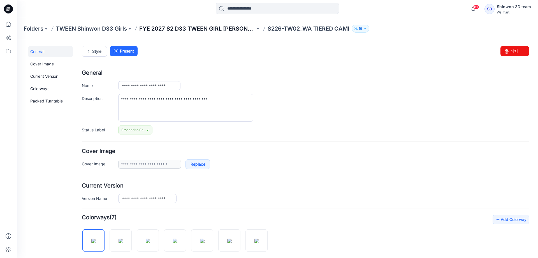
click at [183, 27] on p "FYE 2027 S2 D33 TWEEN GIRL [PERSON_NAME]" at bounding box center [197, 29] width 116 height 8
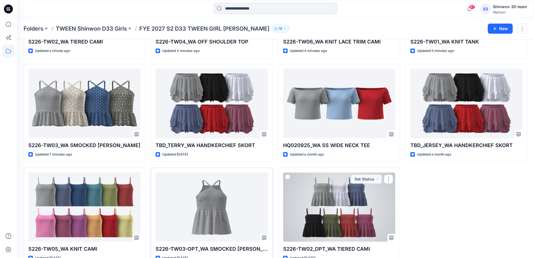
scroll to position [112, 0]
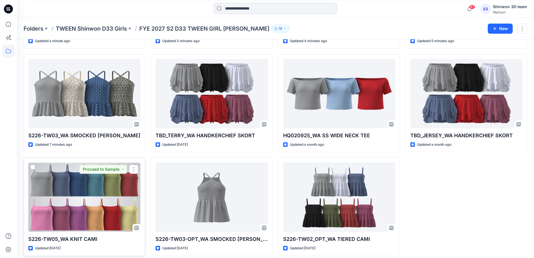
click at [76, 213] on div at bounding box center [84, 196] width 112 height 69
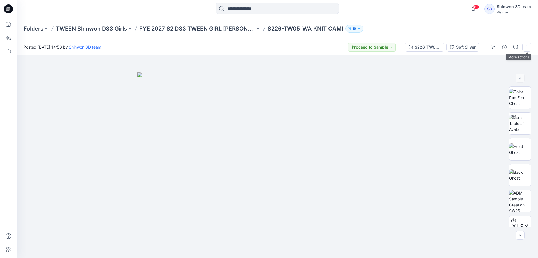
click at [525, 46] on button "button" at bounding box center [527, 47] width 9 height 9
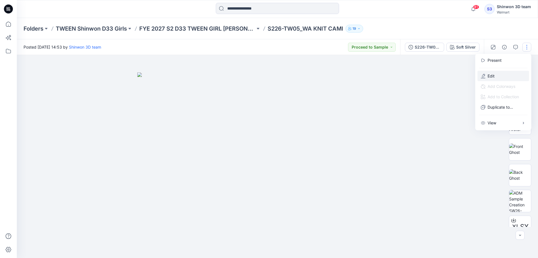
click at [491, 75] on p "Edit" at bounding box center [491, 76] width 7 height 6
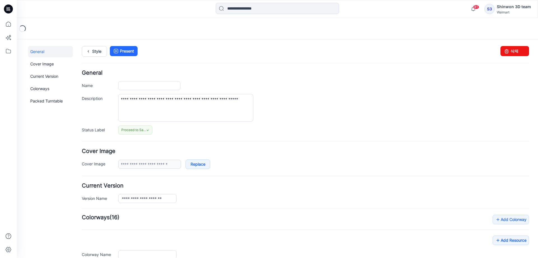
type input "**********"
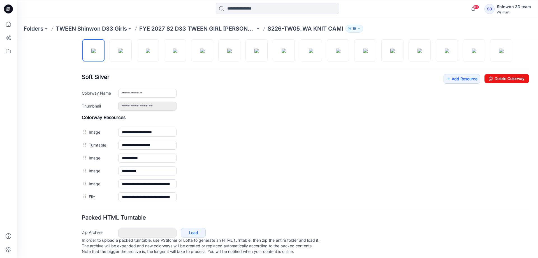
scroll to position [196, 0]
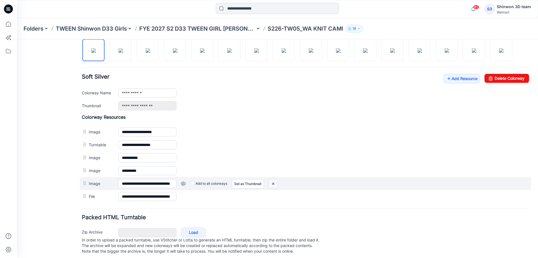
click at [17, 39] on img at bounding box center [17, 39] width 0 height 0
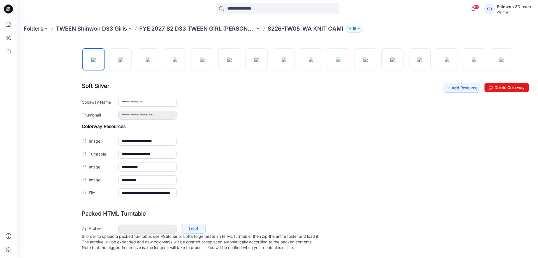
scroll to position [193, 0]
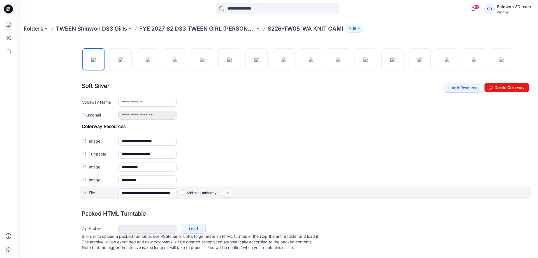
drag, startPoint x: 230, startPoint y: 188, endPoint x: 311, endPoint y: 65, distance: 147.4
click at [17, 39] on img at bounding box center [17, 39] width 0 height 0
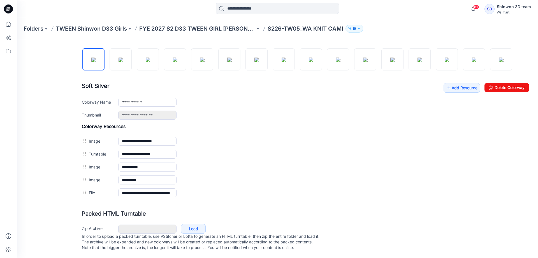
scroll to position [180, 0]
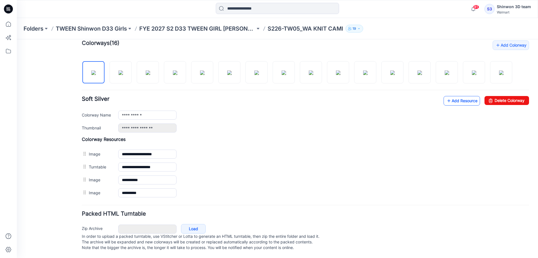
click at [465, 96] on link "Add Resource" at bounding box center [462, 101] width 36 height 10
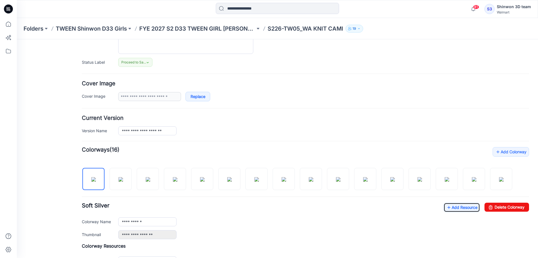
scroll to position [0, 0]
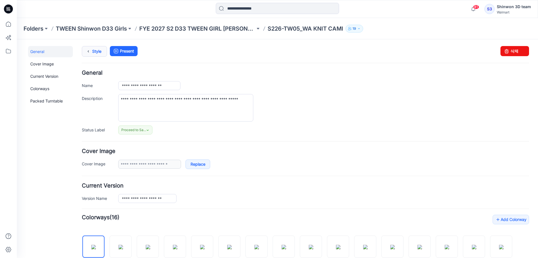
click at [100, 54] on link "Style" at bounding box center [94, 51] width 25 height 11
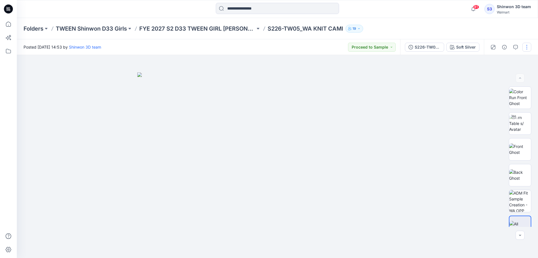
click at [527, 47] on button "button" at bounding box center [527, 47] width 9 height 9
click at [511, 77] on button "Edit" at bounding box center [504, 76] width 52 height 10
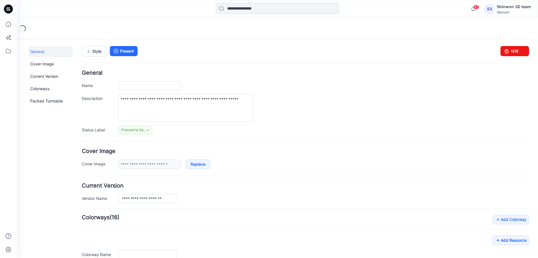
type input "**********"
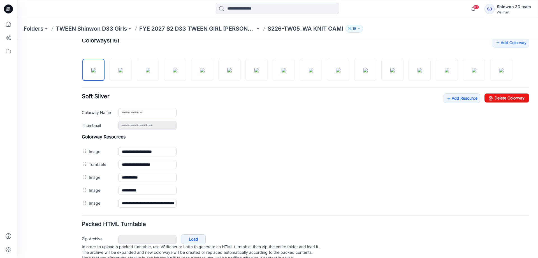
scroll to position [193, 0]
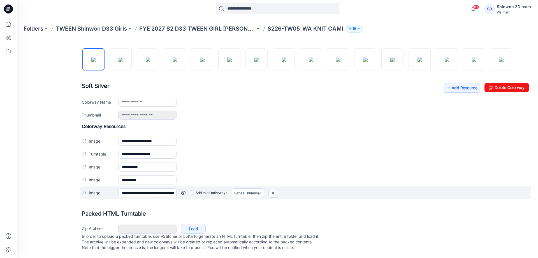
drag, startPoint x: 274, startPoint y: 186, endPoint x: 317, endPoint y: 65, distance: 128.9
click at [17, 39] on img at bounding box center [17, 39] width 0 height 0
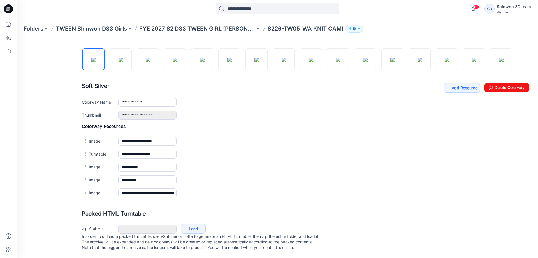
scroll to position [180, 0]
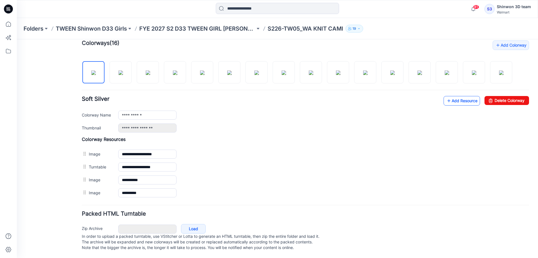
click at [463, 96] on link "Add Resource" at bounding box center [462, 101] width 36 height 10
click at [447, 97] on link "Add Resource" at bounding box center [462, 101] width 36 height 10
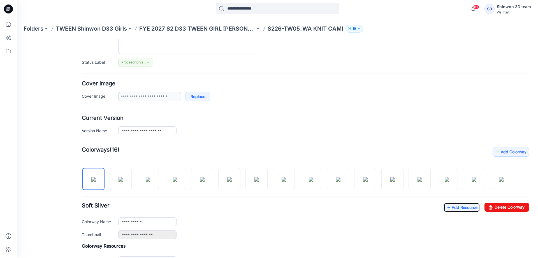
scroll to position [0, 0]
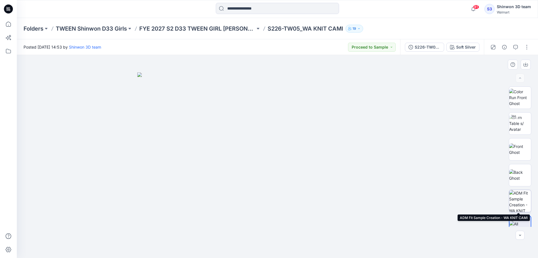
click at [528, 195] on img at bounding box center [520, 201] width 22 height 22
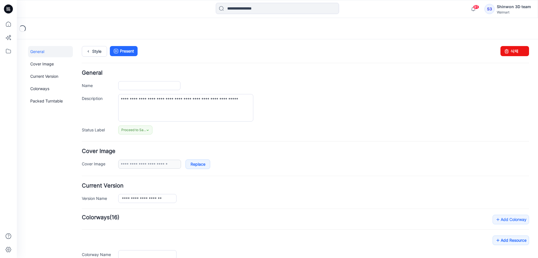
type input "**********"
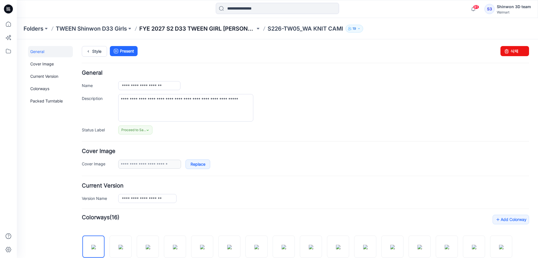
click at [230, 27] on p "FYE 2027 S2 D33 TWEEN GIRL [PERSON_NAME]" at bounding box center [197, 29] width 116 height 8
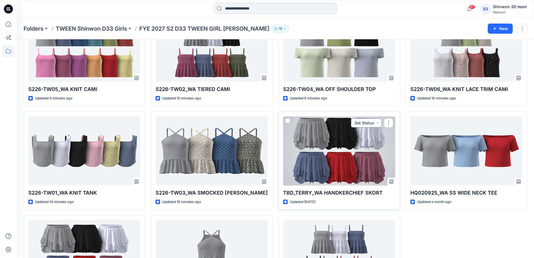
scroll to position [56, 0]
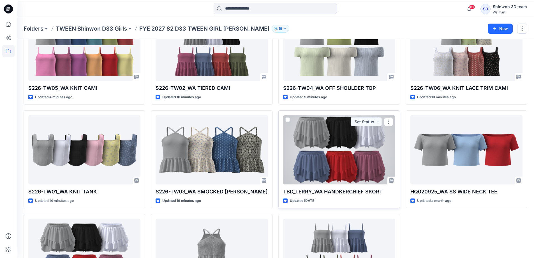
click at [354, 193] on p "TBD_TERRY_WA HANDKERCHIEF SKORT" at bounding box center [339, 192] width 112 height 8
click at [354, 178] on div at bounding box center [339, 149] width 112 height 69
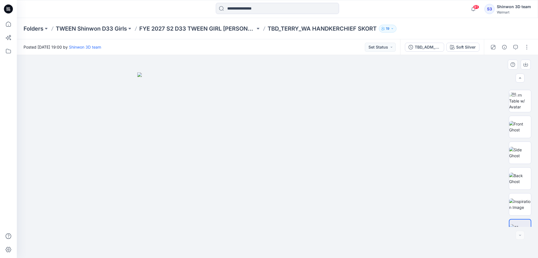
scroll to position [37, 0]
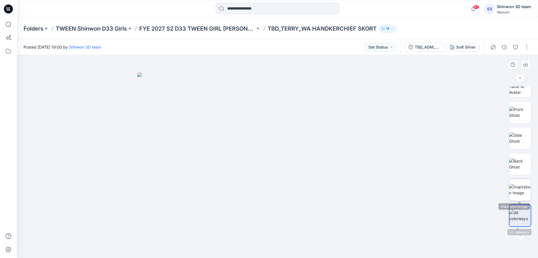
click at [520, 191] on img at bounding box center [520, 190] width 22 height 12
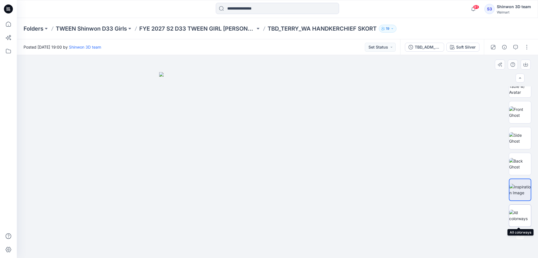
click at [518, 211] on img at bounding box center [520, 215] width 22 height 12
click at [515, 213] on img at bounding box center [520, 215] width 21 height 12
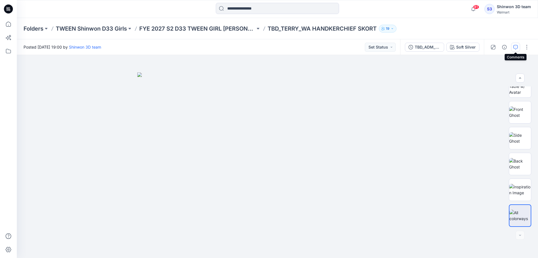
click at [516, 48] on icon "button" at bounding box center [516, 47] width 4 height 4
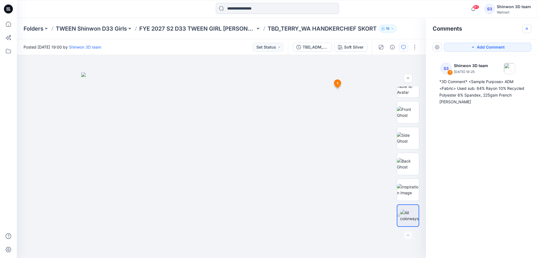
click at [527, 26] on button "button" at bounding box center [527, 28] width 9 height 9
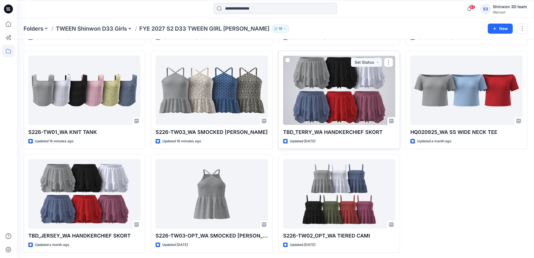
scroll to position [117, 0]
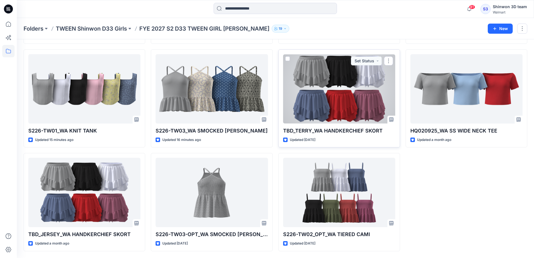
click at [330, 105] on div at bounding box center [339, 88] width 112 height 69
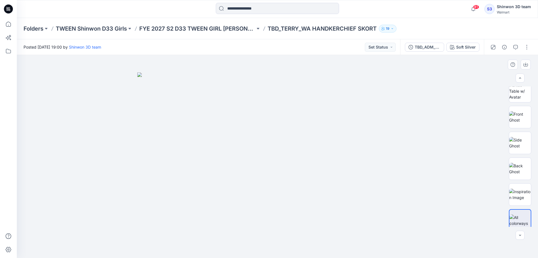
scroll to position [37, 0]
click at [520, 211] on img at bounding box center [520, 215] width 21 height 12
click at [525, 49] on button "button" at bounding box center [527, 47] width 9 height 9
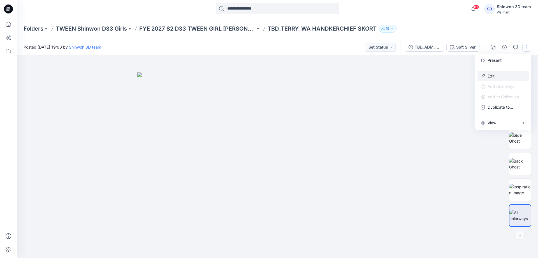
click at [501, 75] on button "Edit" at bounding box center [504, 76] width 52 height 10
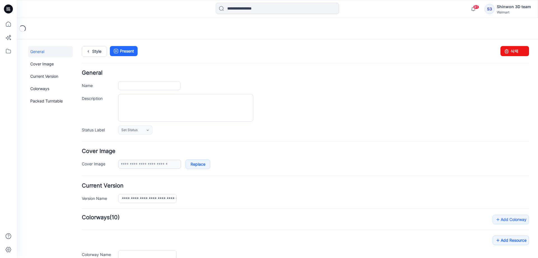
type input "**********"
type textarea "**********"
type input "**********"
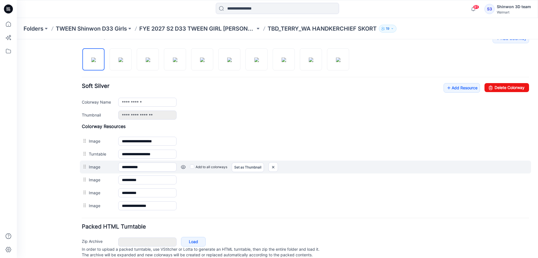
scroll to position [171, 0]
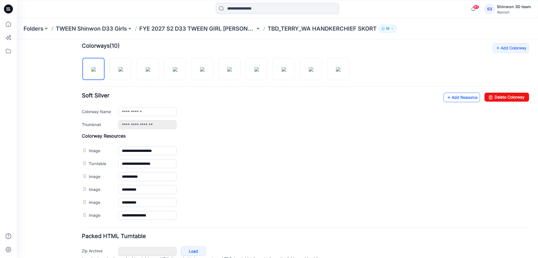
click at [465, 97] on link "Add Resource" at bounding box center [462, 98] width 36 height 10
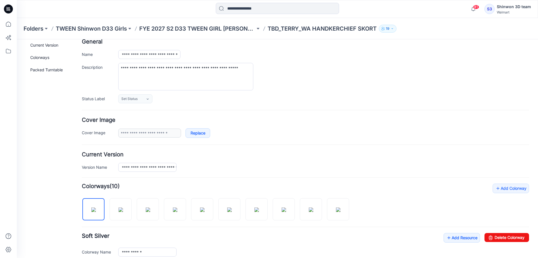
scroll to position [0, 0]
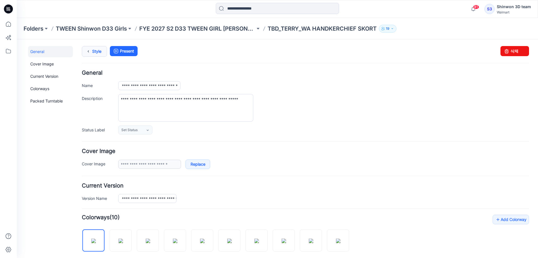
click at [89, 50] on icon at bounding box center [88, 51] width 8 height 10
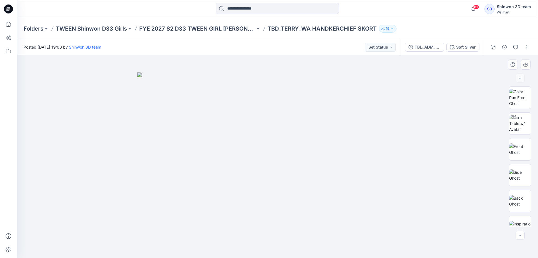
scroll to position [63, 0]
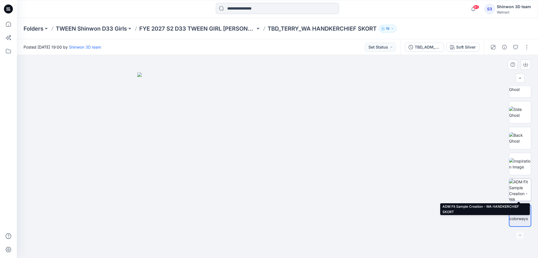
click at [528, 189] on img at bounding box center [520, 190] width 22 height 22
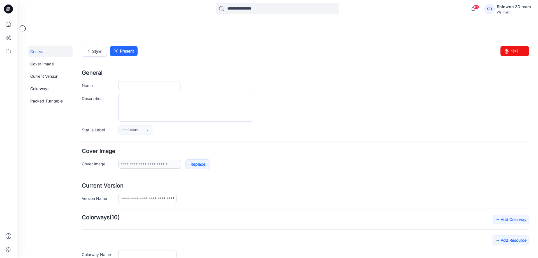
type input "**********"
type textarea "**********"
type input "**********"
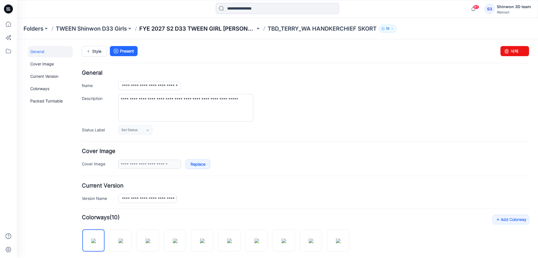
click at [165, 28] on p "FYE 2027 S2 D33 TWEEN GIRL [PERSON_NAME]" at bounding box center [197, 29] width 116 height 8
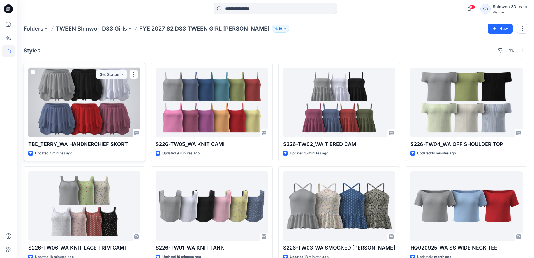
click at [105, 147] on p "TBD_TERRY_WA HANDKERCHIEF SKORT" at bounding box center [84, 144] width 112 height 8
click at [106, 133] on div at bounding box center [84, 102] width 112 height 69
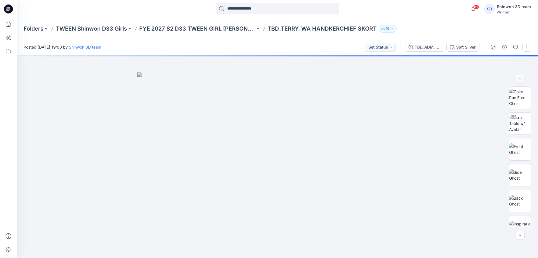
click at [528, 46] on button "button" at bounding box center [527, 47] width 9 height 9
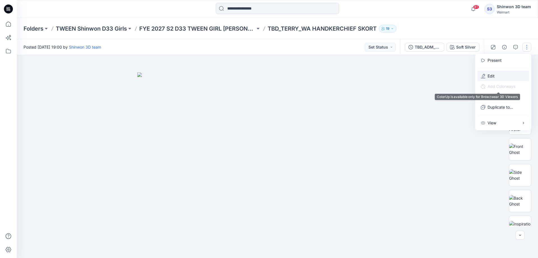
click at [496, 76] on button "Edit" at bounding box center [504, 76] width 52 height 10
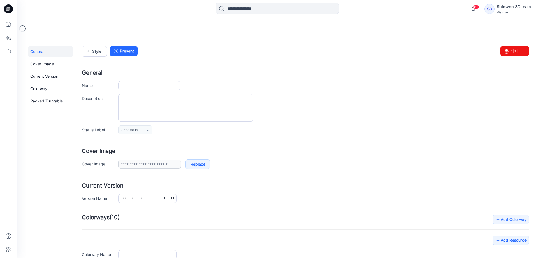
type input "**********"
type textarea "**********"
type input "**********"
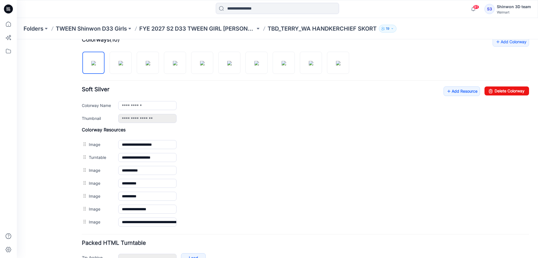
scroll to position [212, 0]
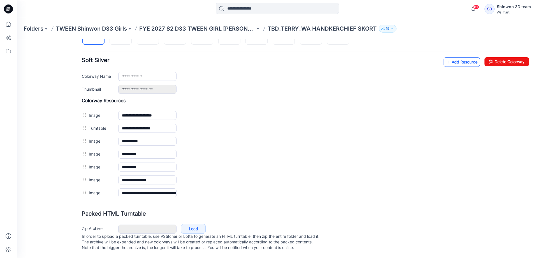
click at [466, 57] on link "Add Resource" at bounding box center [462, 62] width 36 height 10
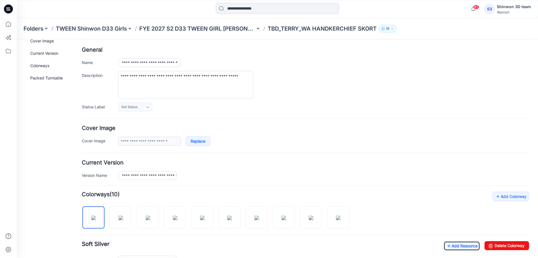
scroll to position [0, 0]
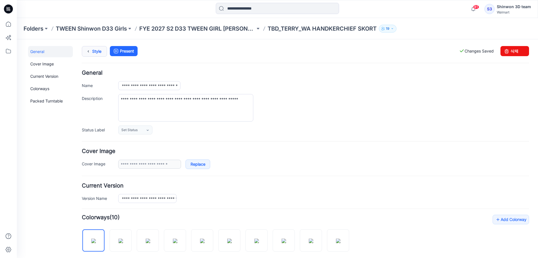
click at [94, 49] on link "Style" at bounding box center [94, 51] width 25 height 11
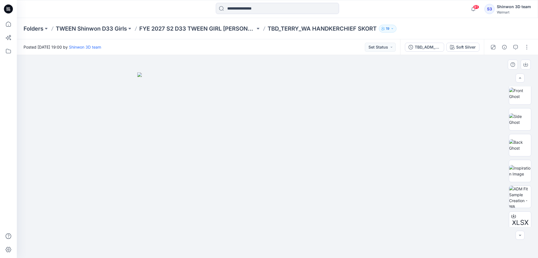
scroll to position [70, 0]
click at [188, 27] on p "FYE 2027 S2 D33 TWEEN GIRL [PERSON_NAME]" at bounding box center [197, 29] width 116 height 8
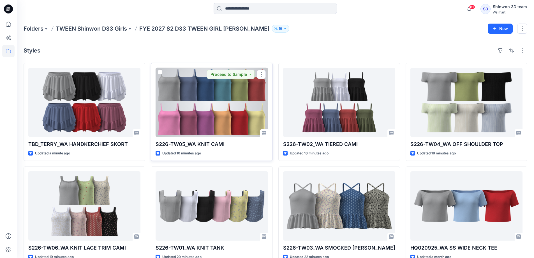
click at [242, 134] on div at bounding box center [212, 102] width 112 height 69
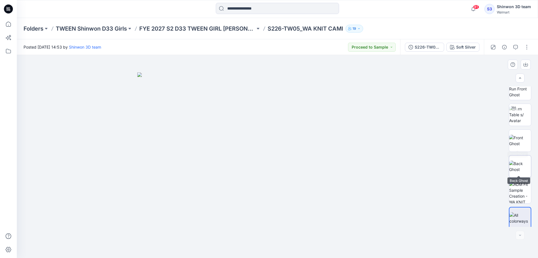
scroll to position [11, 0]
click at [527, 47] on button "button" at bounding box center [527, 47] width 9 height 9
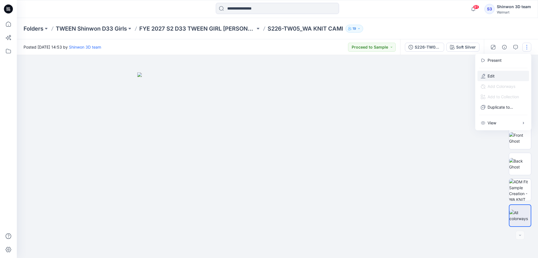
click at [496, 75] on button "Edit" at bounding box center [504, 76] width 52 height 10
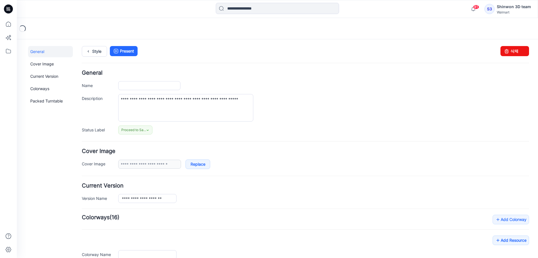
type input "**********"
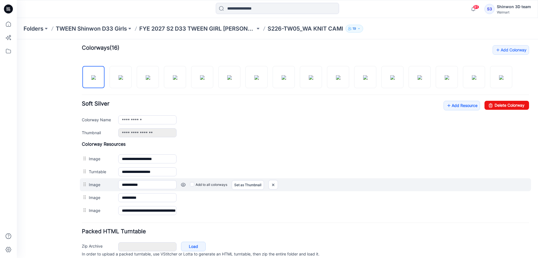
scroll to position [193, 0]
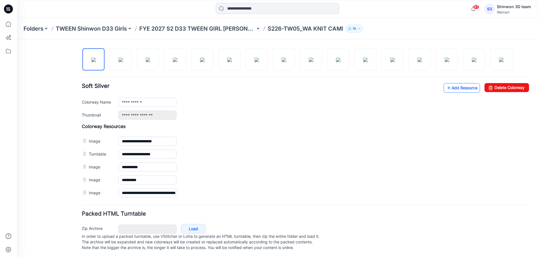
click at [468, 83] on link "Add Resource" at bounding box center [462, 88] width 36 height 10
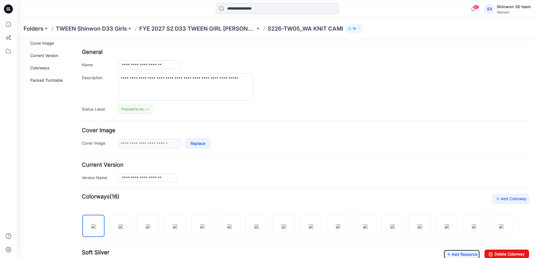
scroll to position [0, 0]
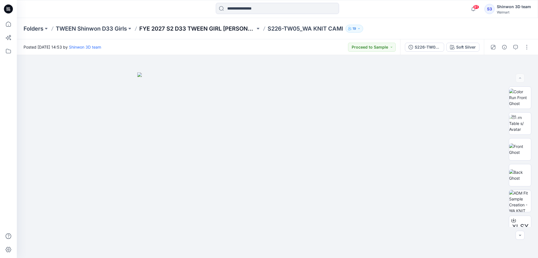
click at [223, 29] on p "FYE 2027 S2 D33 TWEEN GIRL [PERSON_NAME]" at bounding box center [197, 29] width 116 height 8
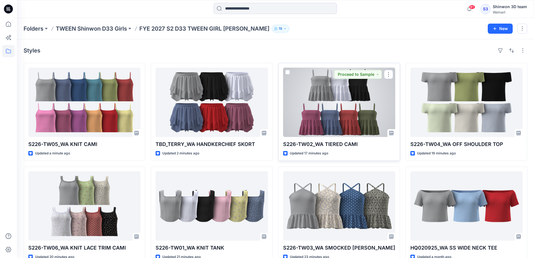
click at [320, 126] on div at bounding box center [339, 102] width 112 height 69
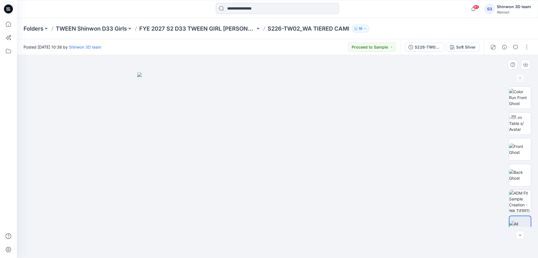
scroll to position [11, 0]
click at [527, 49] on button "button" at bounding box center [527, 47] width 9 height 9
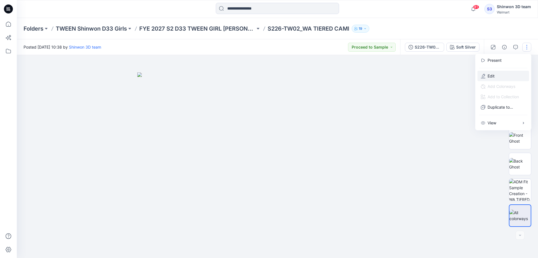
click at [487, 75] on button "Edit" at bounding box center [504, 76] width 52 height 10
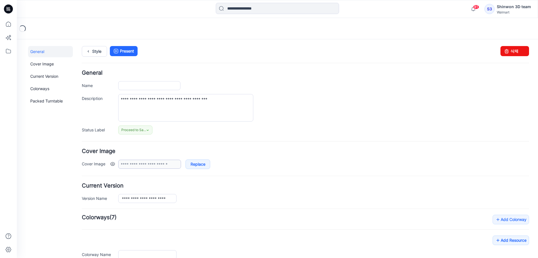
type input "**********"
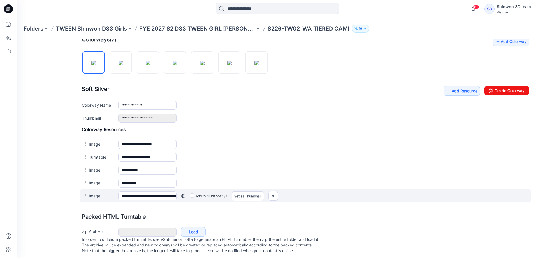
scroll to position [186, 0]
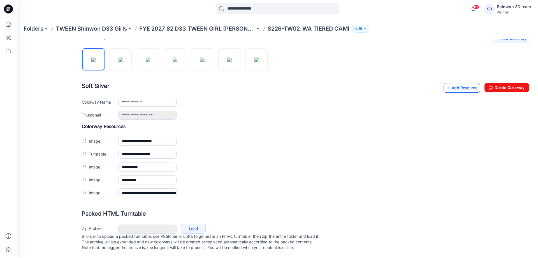
click at [463, 84] on link "Add Resource" at bounding box center [462, 88] width 36 height 10
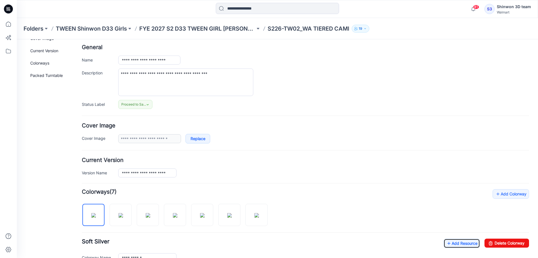
scroll to position [0, 0]
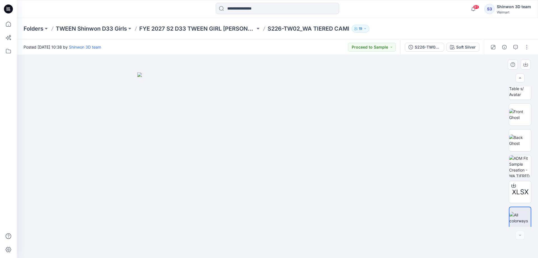
scroll to position [37, 0]
click at [246, 32] on p "FYE 2027 S2 D33 TWEEN GIRL [PERSON_NAME]" at bounding box center [197, 29] width 116 height 8
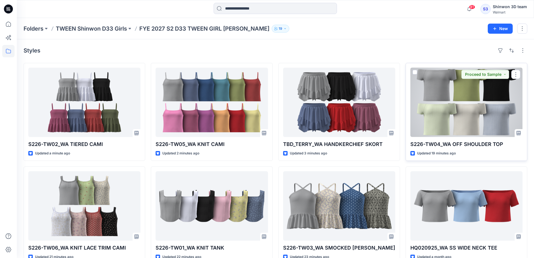
click at [483, 129] on div at bounding box center [466, 102] width 112 height 69
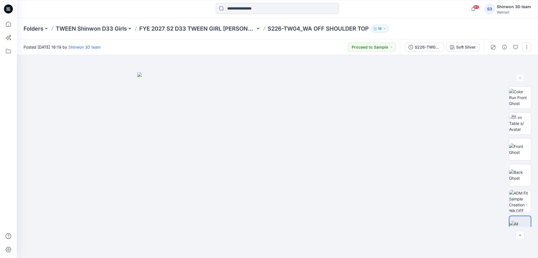
click at [531, 48] on button "button" at bounding box center [527, 47] width 9 height 9
click at [492, 77] on p "Edit" at bounding box center [491, 76] width 7 height 6
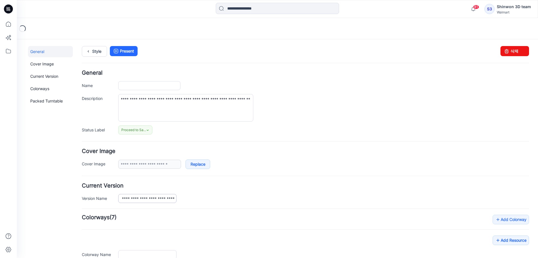
type input "**********"
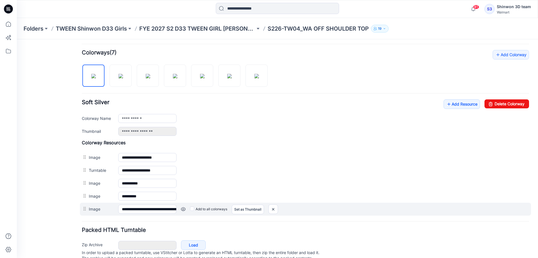
scroll to position [186, 0]
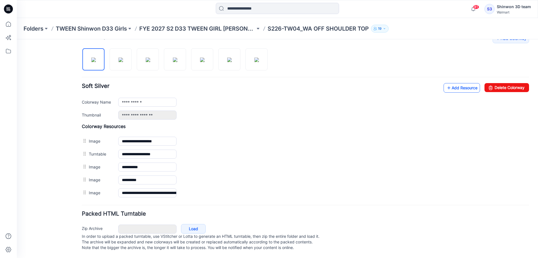
click at [470, 84] on link "Add Resource" at bounding box center [462, 88] width 36 height 10
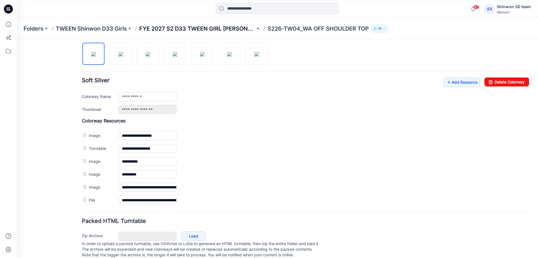
click at [167, 26] on p "FYE 2027 S2 D33 TWEEN GIRL [PERSON_NAME]" at bounding box center [197, 29] width 116 height 8
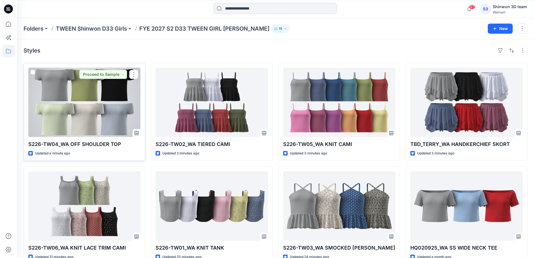
click at [111, 120] on div at bounding box center [84, 102] width 112 height 69
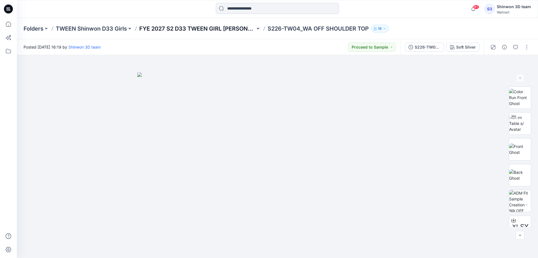
click at [239, 27] on p "FYE 2027 S2 D33 TWEEN GIRL [PERSON_NAME]" at bounding box center [197, 29] width 116 height 8
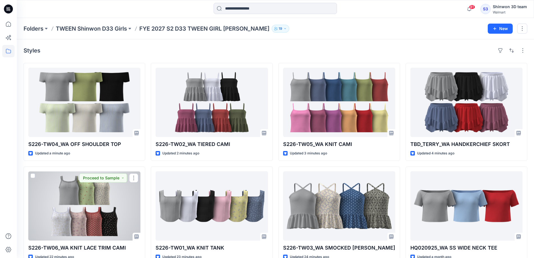
click at [74, 215] on div at bounding box center [84, 205] width 112 height 69
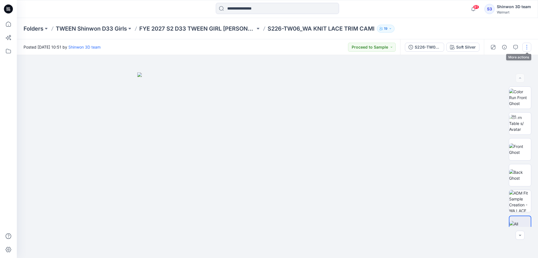
click at [527, 48] on button "button" at bounding box center [527, 47] width 9 height 9
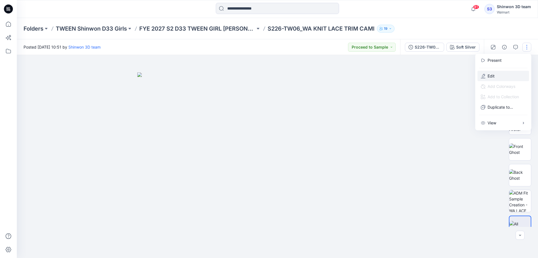
click at [490, 78] on p "Edit" at bounding box center [491, 76] width 7 height 6
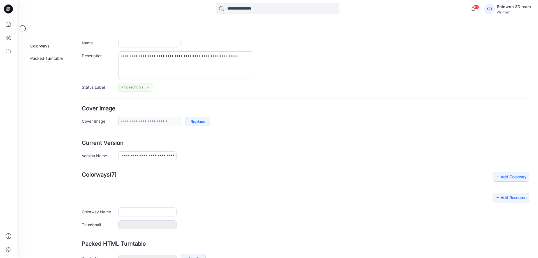
type input "**********"
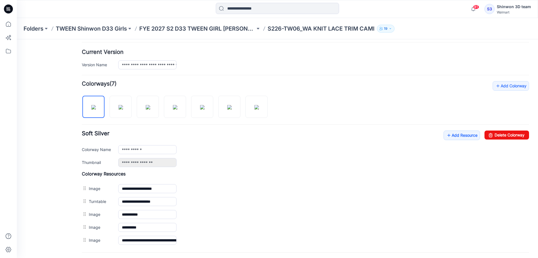
scroll to position [186, 0]
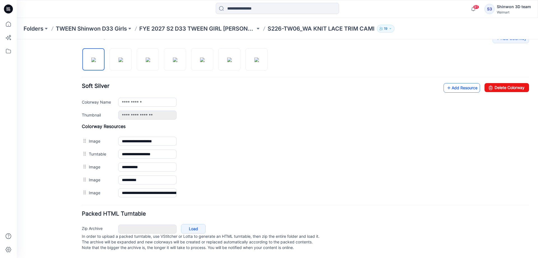
click at [446, 83] on icon at bounding box center [449, 87] width 6 height 9
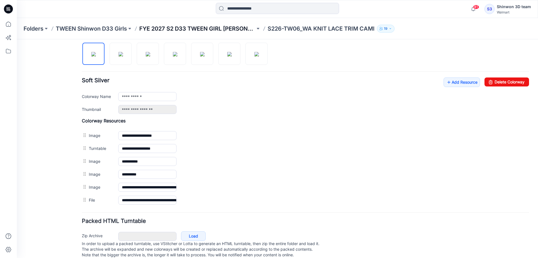
click at [177, 26] on p "FYE 2027 S2 D33 TWEEN GIRL [PERSON_NAME]" at bounding box center [197, 29] width 116 height 8
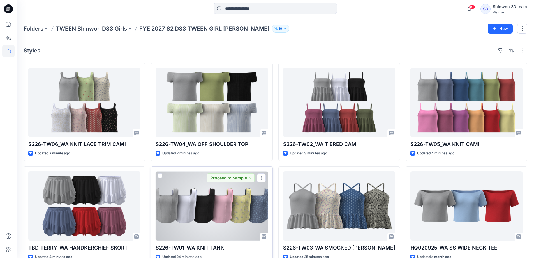
click at [217, 228] on div at bounding box center [212, 205] width 112 height 69
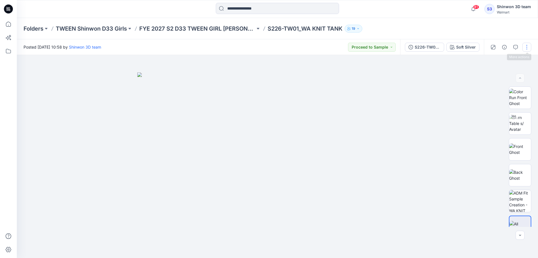
click at [528, 47] on button "button" at bounding box center [527, 47] width 9 height 9
click at [490, 74] on p "Edit" at bounding box center [491, 76] width 7 height 6
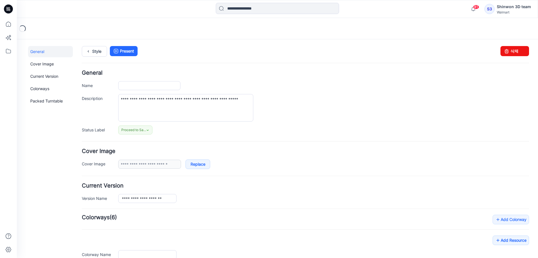
type input "**********"
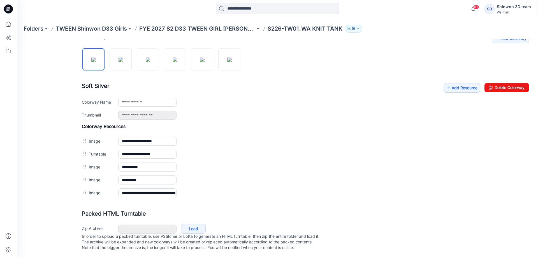
scroll to position [186, 0]
click at [460, 83] on link "Add Resource" at bounding box center [462, 88] width 36 height 10
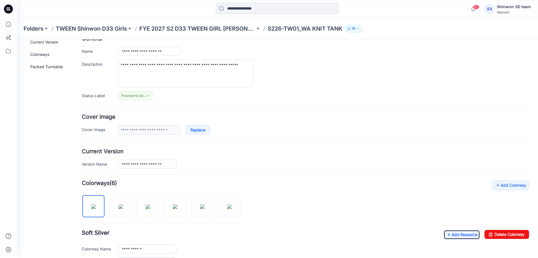
scroll to position [0, 0]
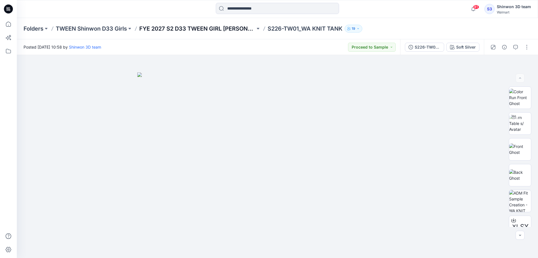
click at [234, 29] on p "FYE 2027 S2 D33 TWEEN GIRL [PERSON_NAME]" at bounding box center [197, 29] width 116 height 8
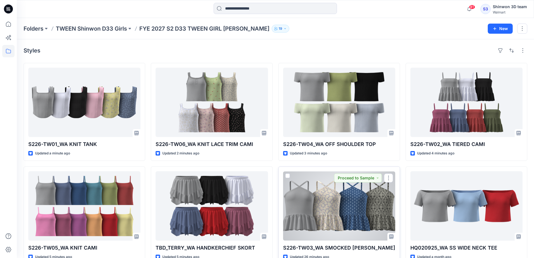
click at [363, 222] on div at bounding box center [339, 205] width 112 height 69
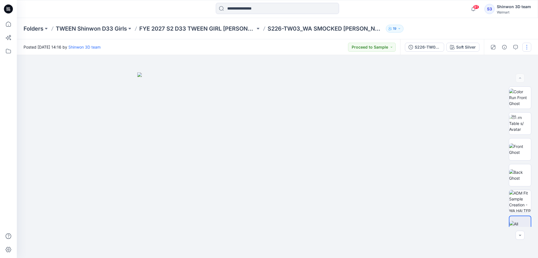
click at [528, 46] on button "button" at bounding box center [527, 47] width 9 height 9
click at [493, 77] on p "Edit" at bounding box center [491, 76] width 7 height 6
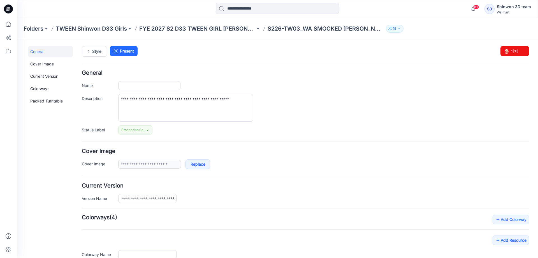
type input "**********"
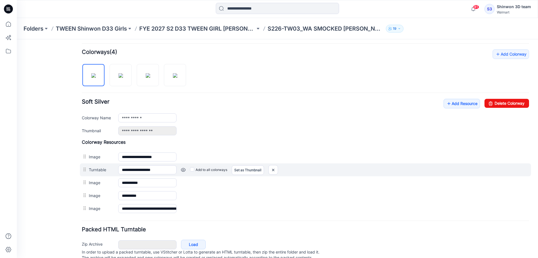
scroll to position [186, 0]
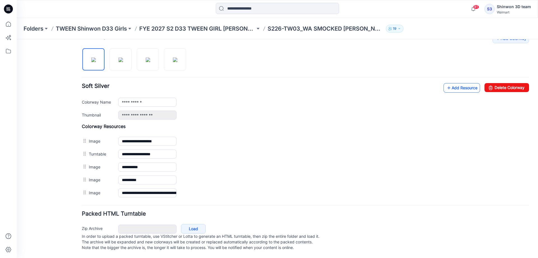
click at [473, 83] on link "Add Resource" at bounding box center [462, 88] width 36 height 10
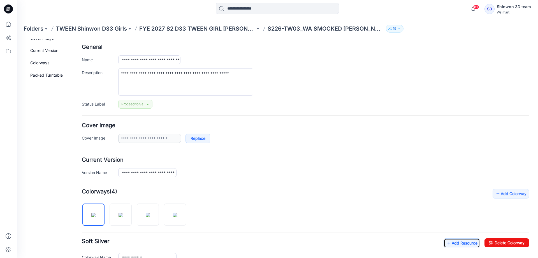
scroll to position [0, 0]
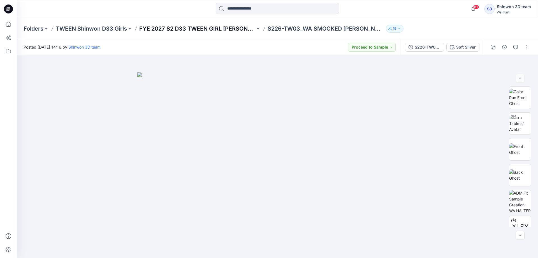
click at [230, 31] on p "FYE 2027 S2 D33 TWEEN GIRL [PERSON_NAME]" at bounding box center [197, 29] width 116 height 8
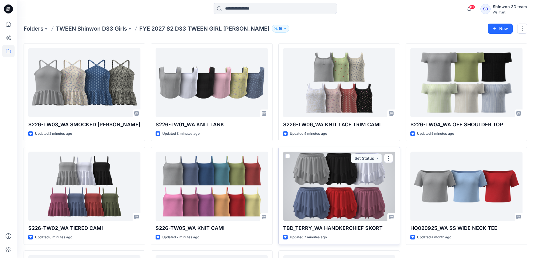
scroll to position [28, 0]
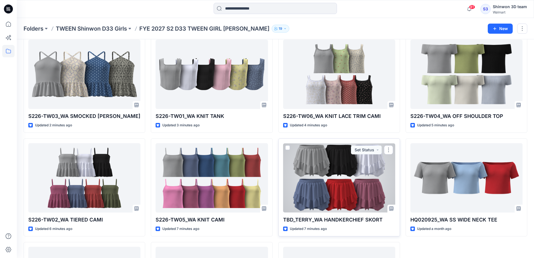
click at [350, 197] on div at bounding box center [339, 177] width 112 height 69
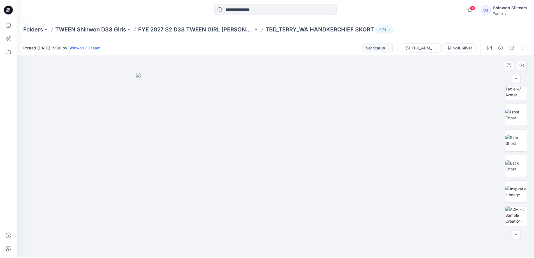
scroll to position [84, 0]
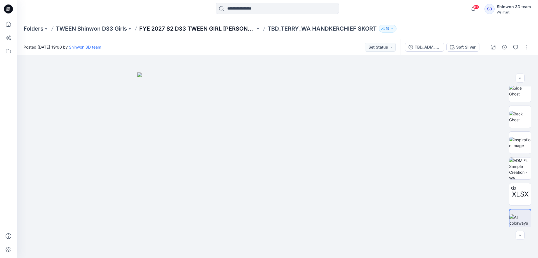
click at [175, 29] on p "FYE 2027 S2 D33 TWEEN GIRL [PERSON_NAME]" at bounding box center [197, 29] width 116 height 8
